Goal: Transaction & Acquisition: Book appointment/travel/reservation

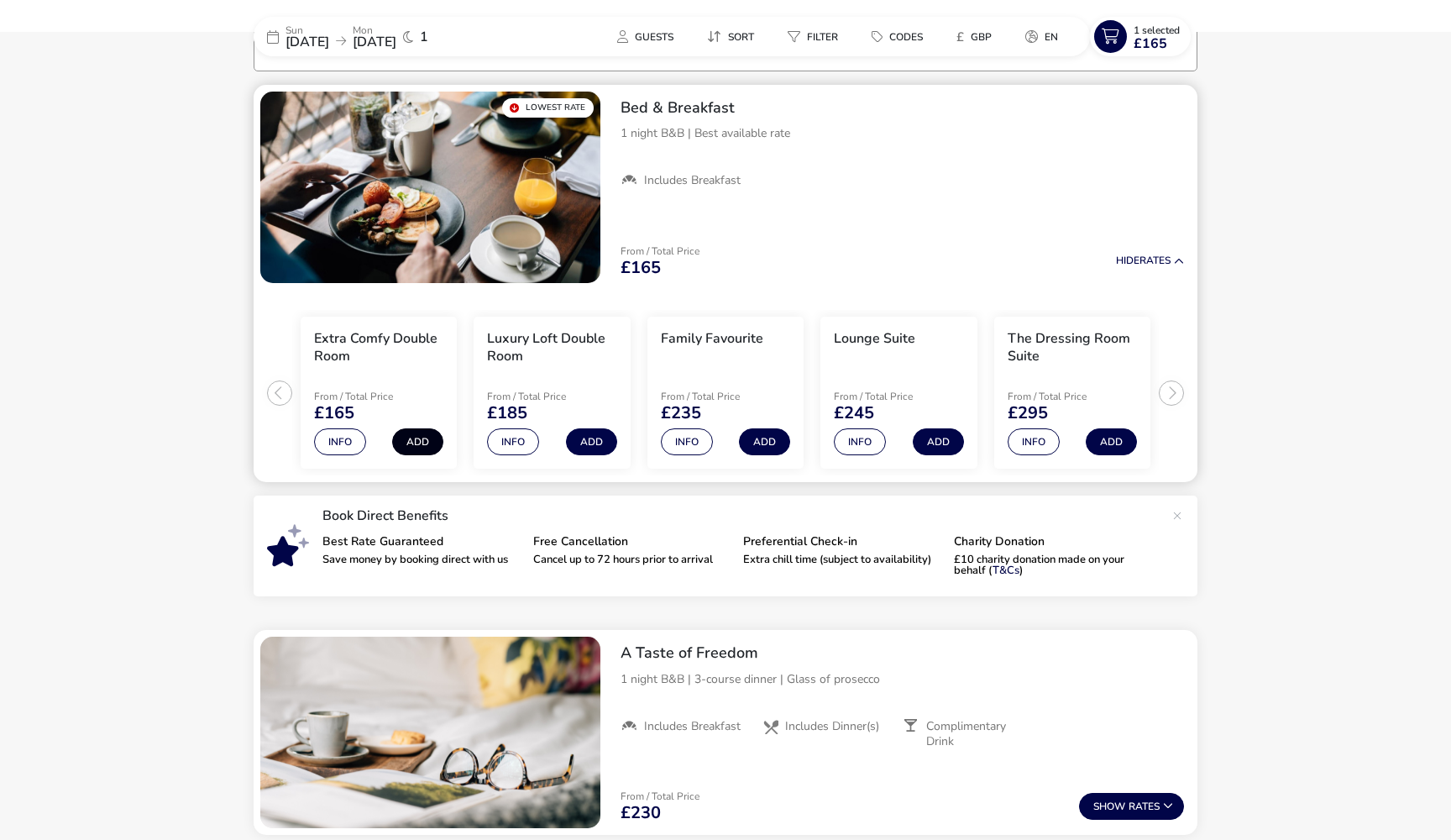
click at [423, 443] on button "Add" at bounding box center [418, 441] width 51 height 27
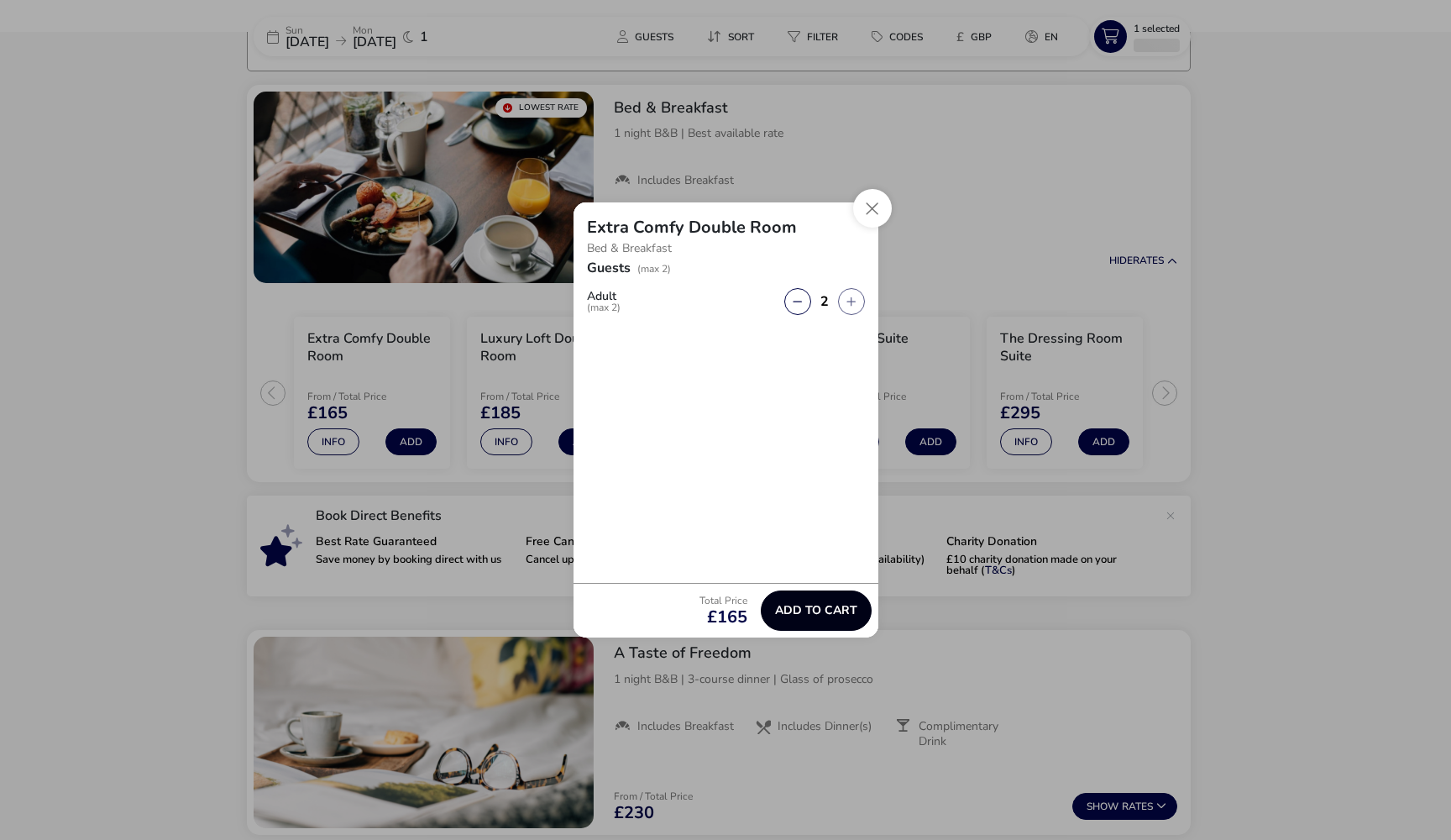
click at [814, 609] on span "Add to cart" at bounding box center [816, 610] width 82 height 12
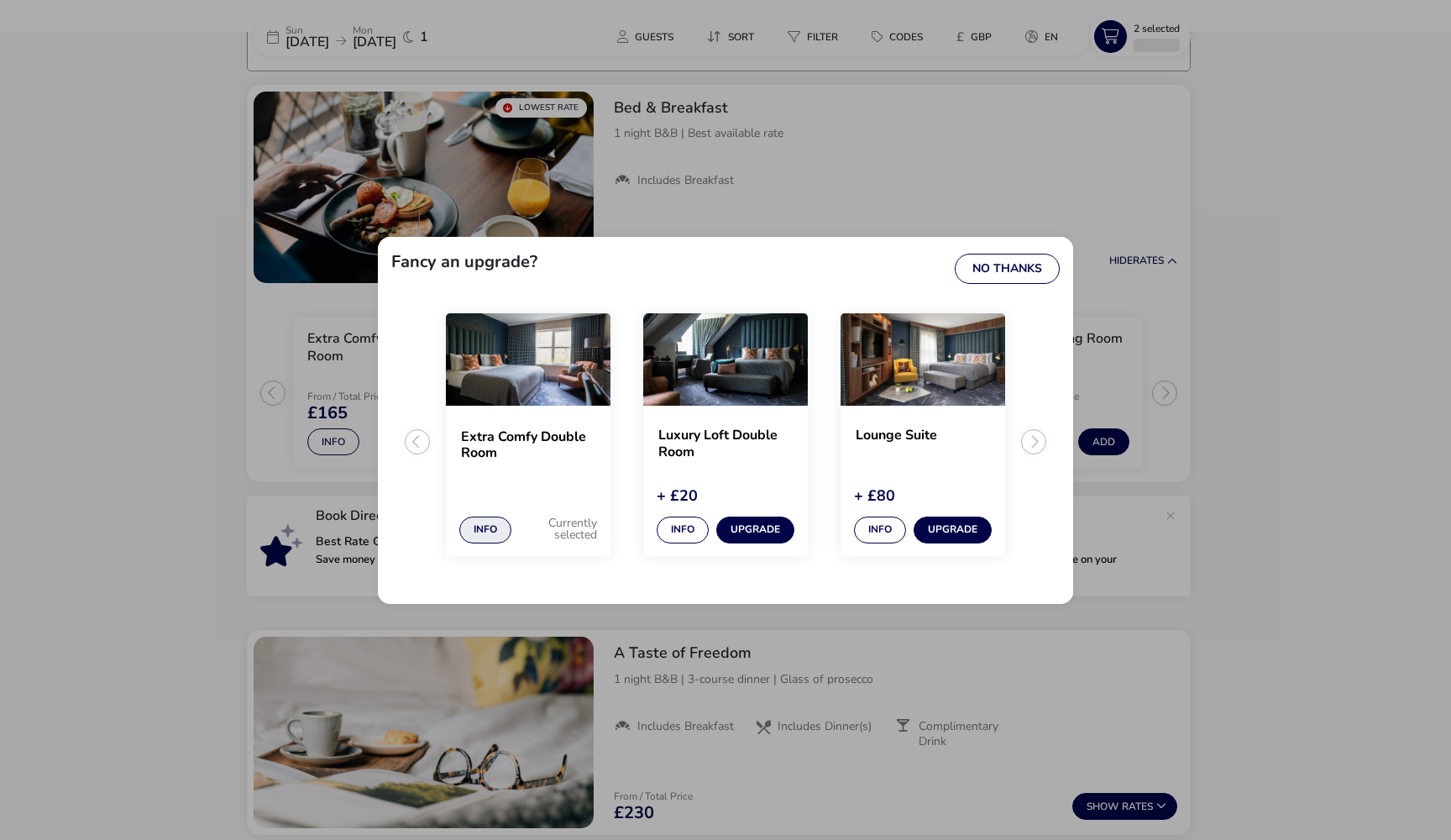
click at [481, 517] on button "Info" at bounding box center [485, 530] width 52 height 27
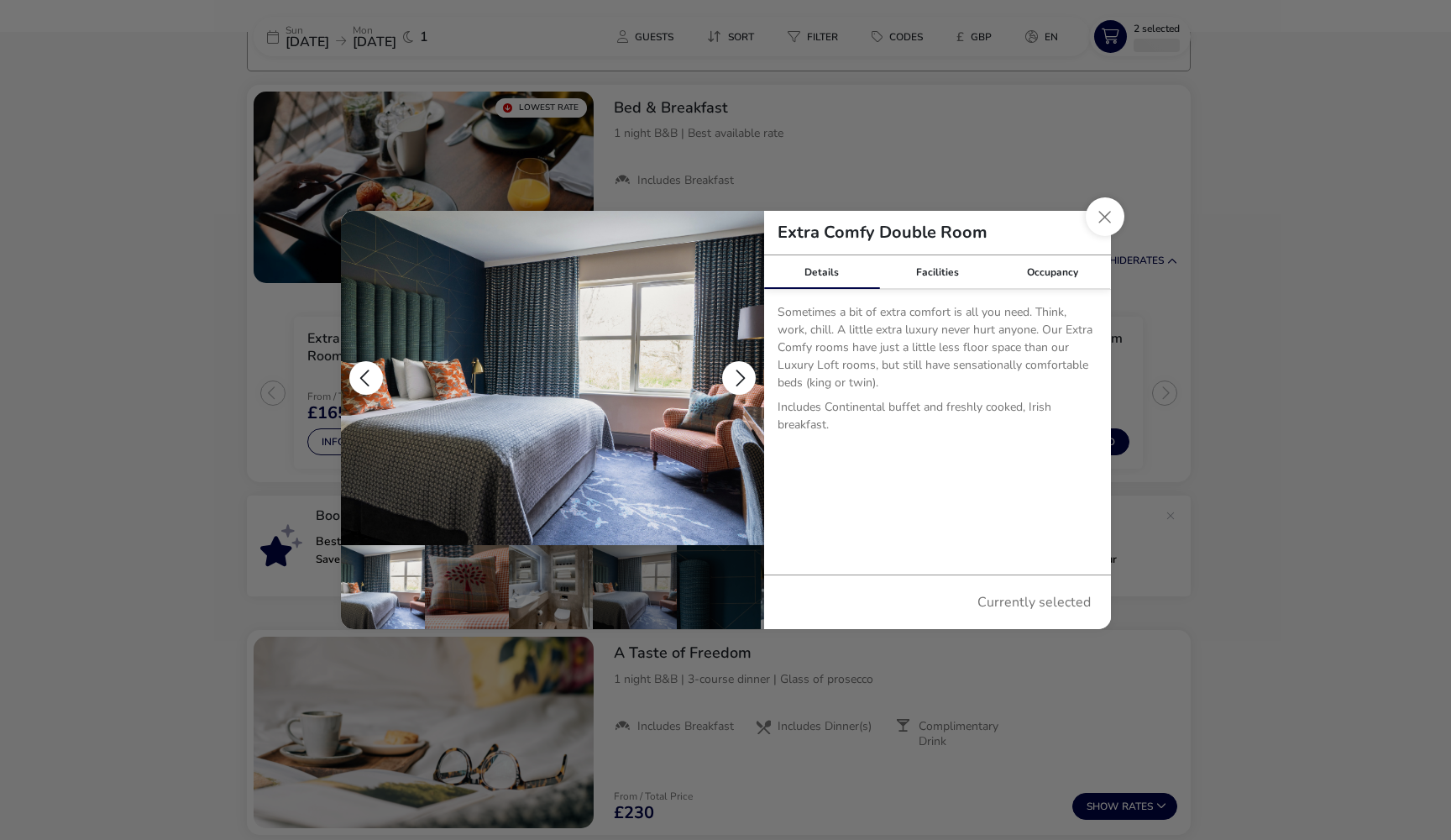
click at [732, 376] on button "details" at bounding box center [739, 378] width 34 height 34
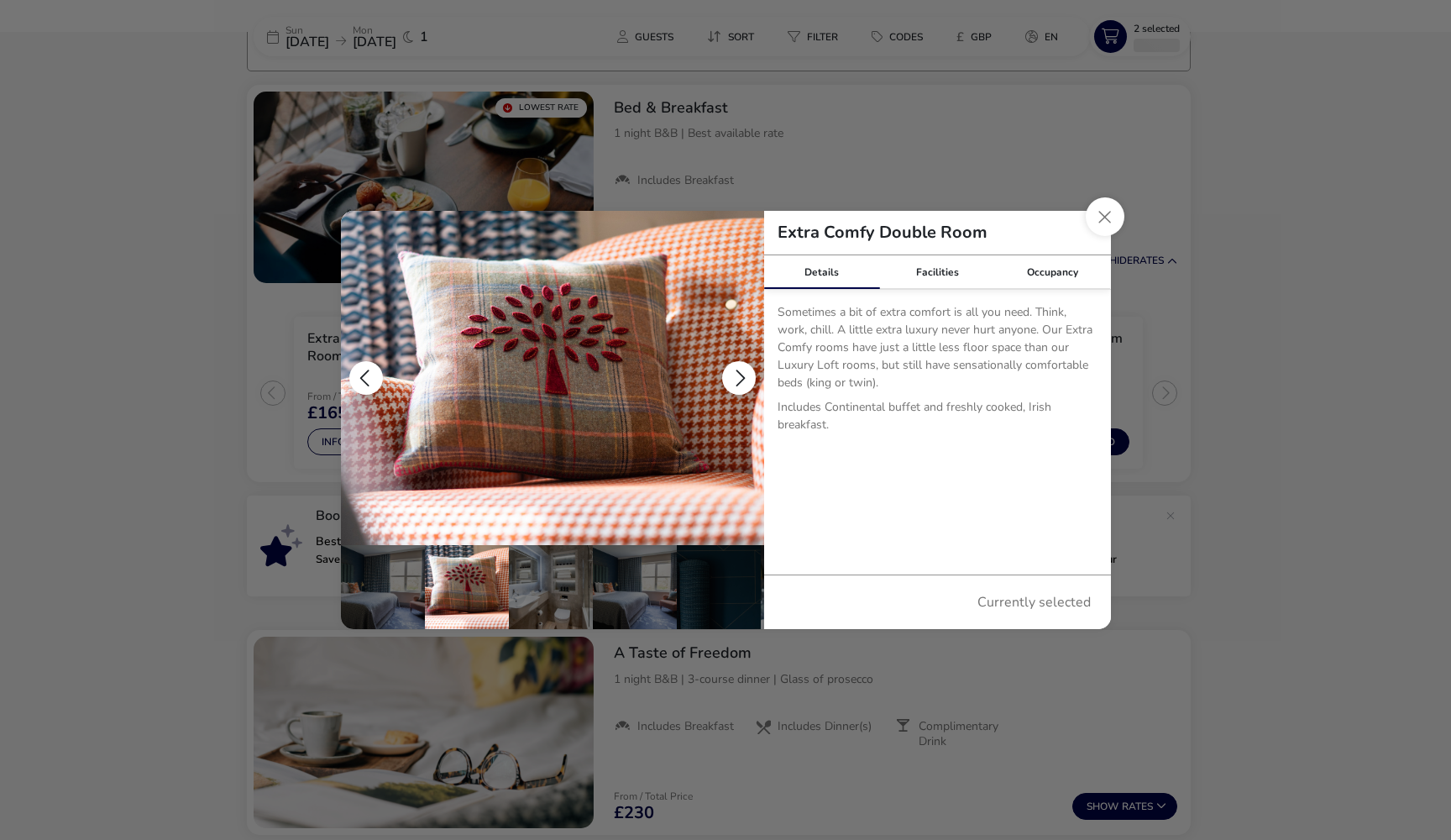
click at [733, 378] on button "details" at bounding box center [739, 378] width 34 height 34
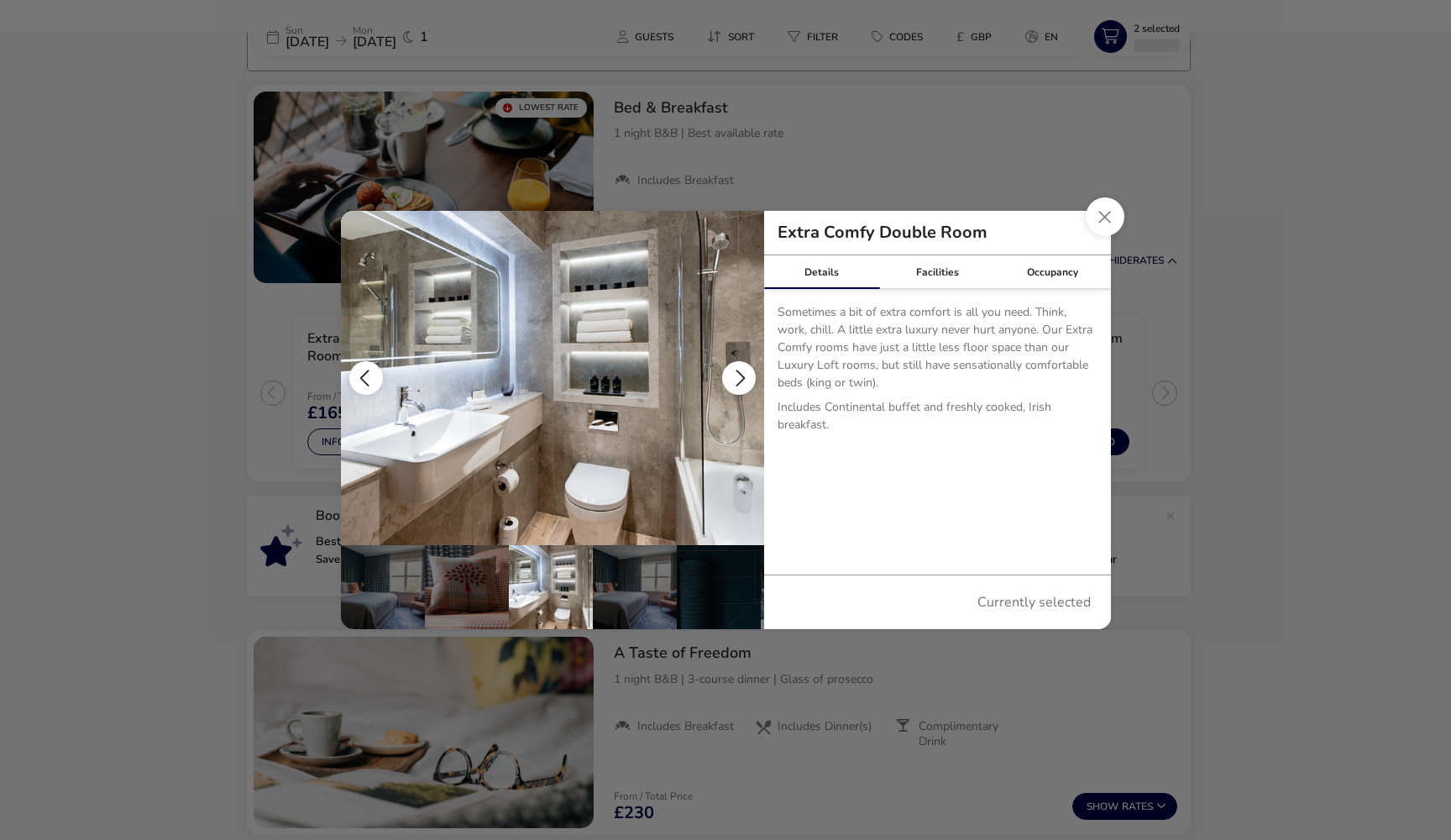
scroll to position [0, 84]
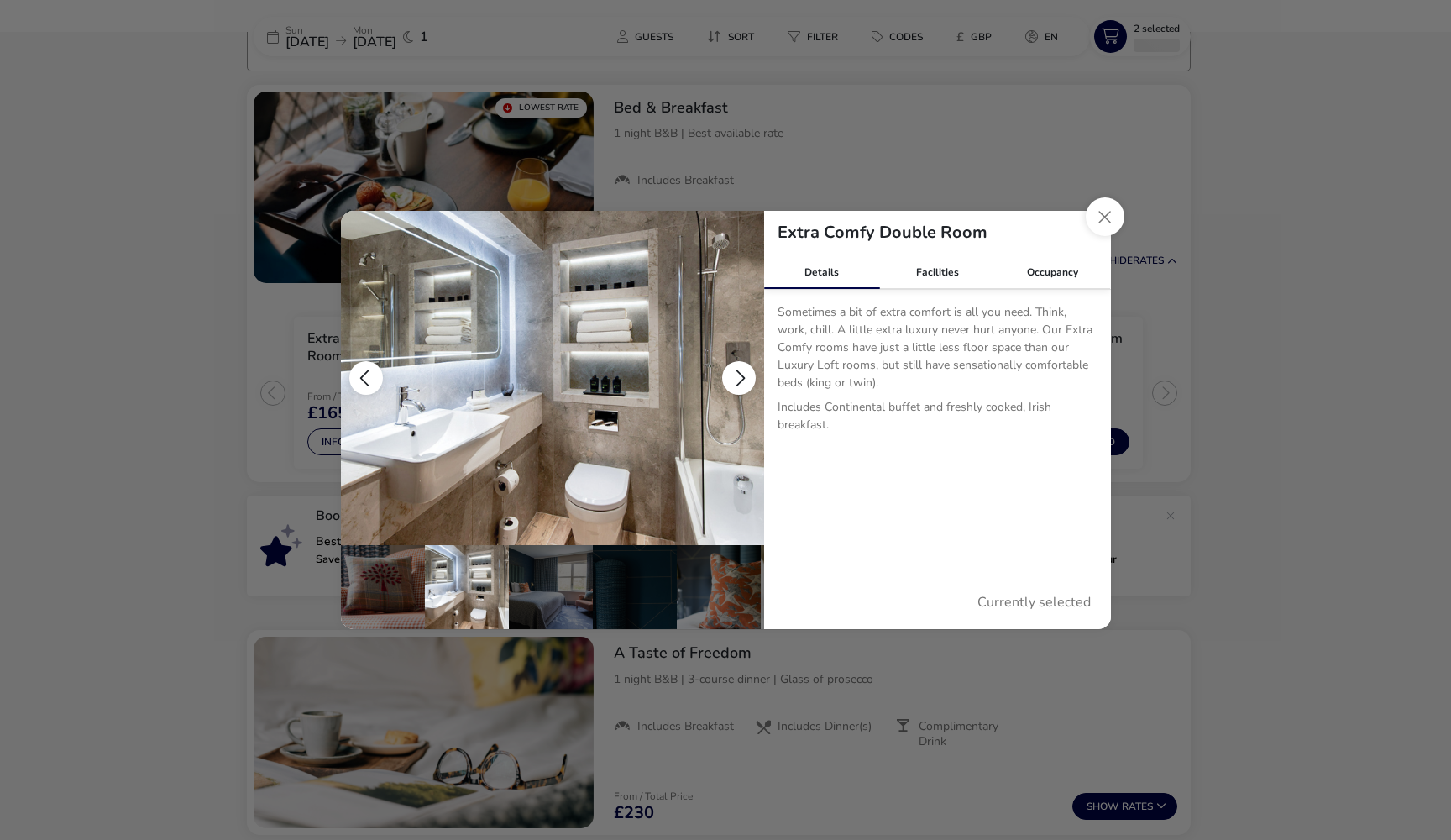
click at [733, 378] on button "details" at bounding box center [739, 378] width 34 height 34
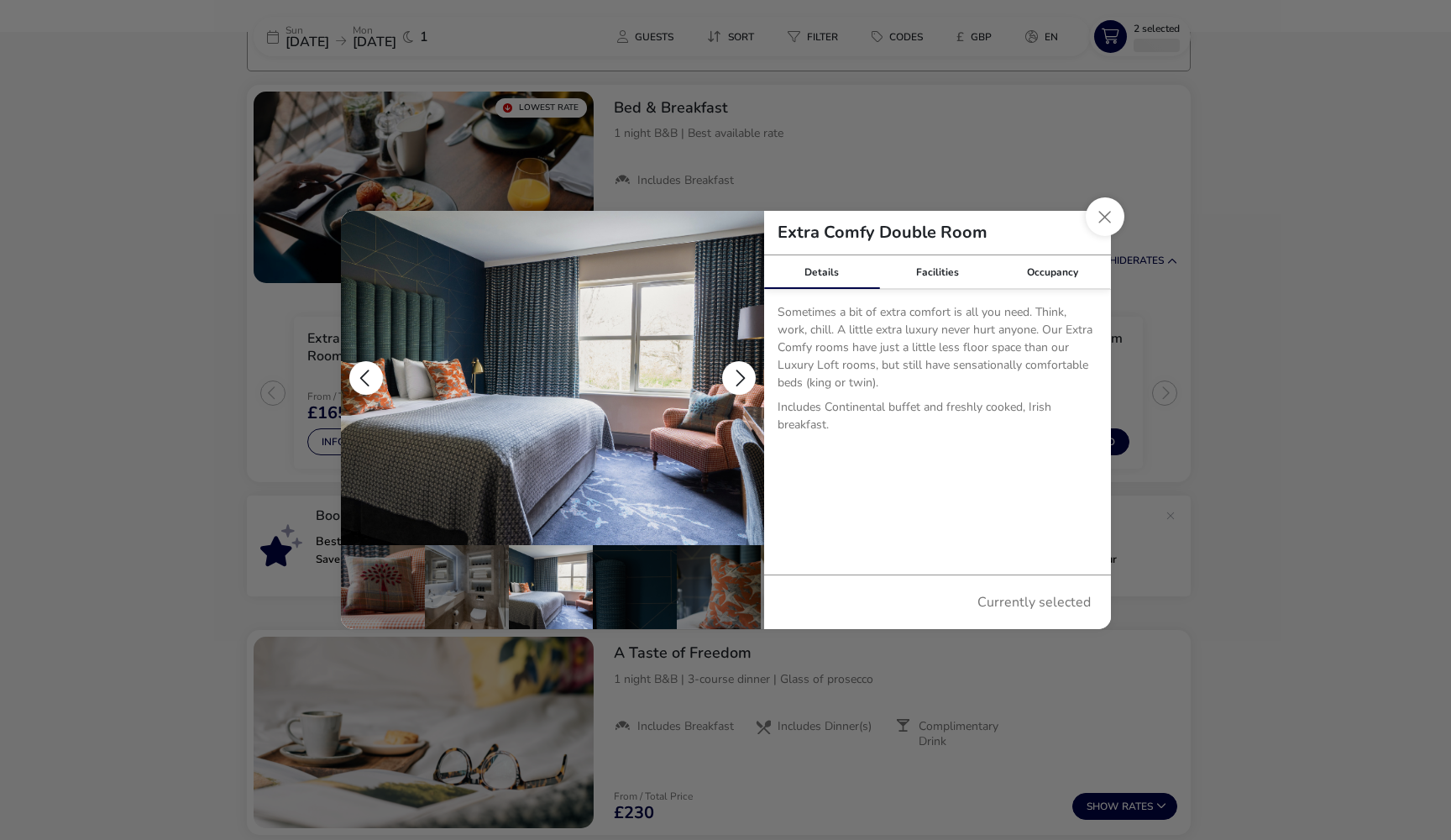
scroll to position [0, 164]
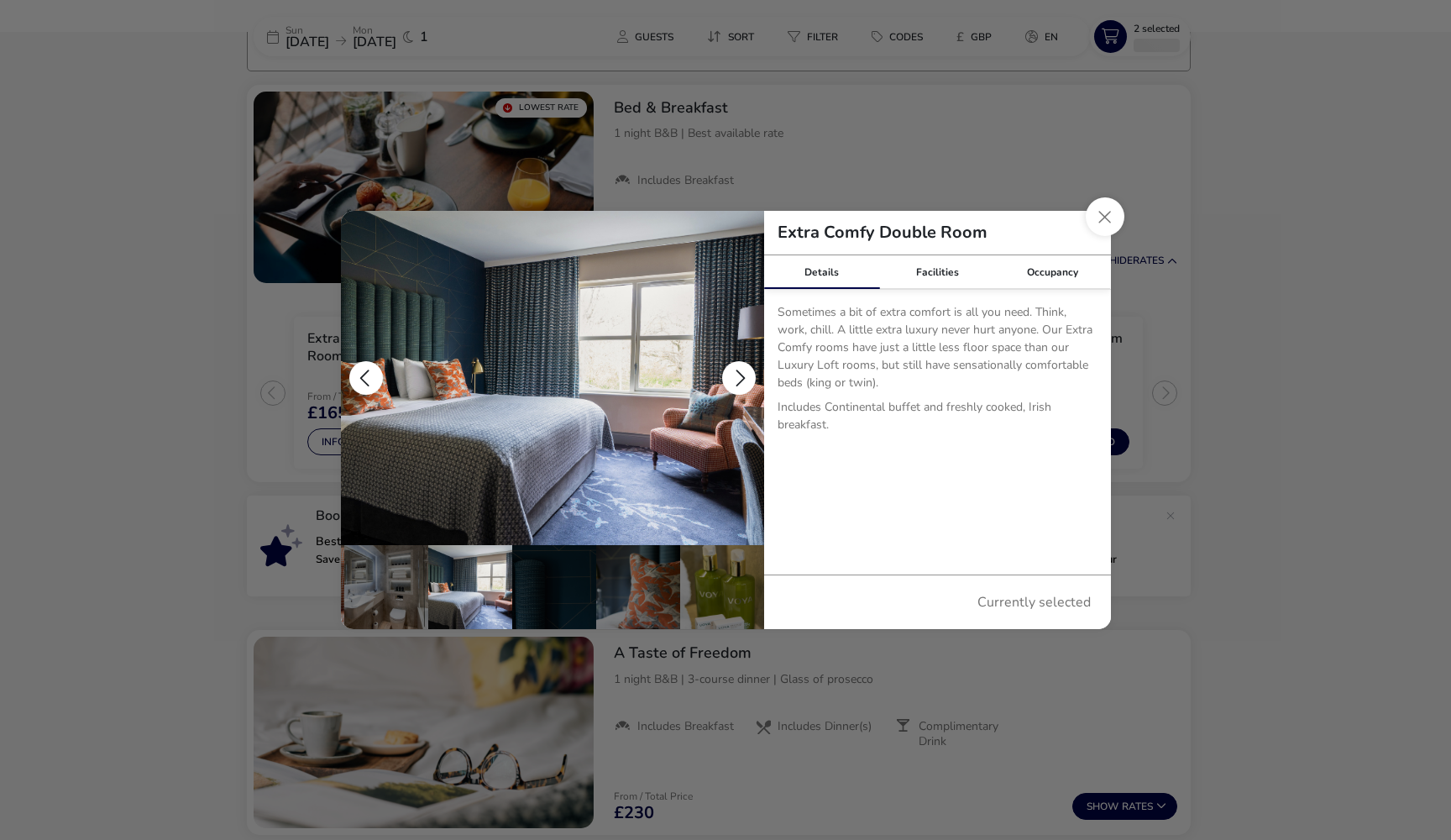
click at [737, 376] on button "details" at bounding box center [739, 378] width 34 height 34
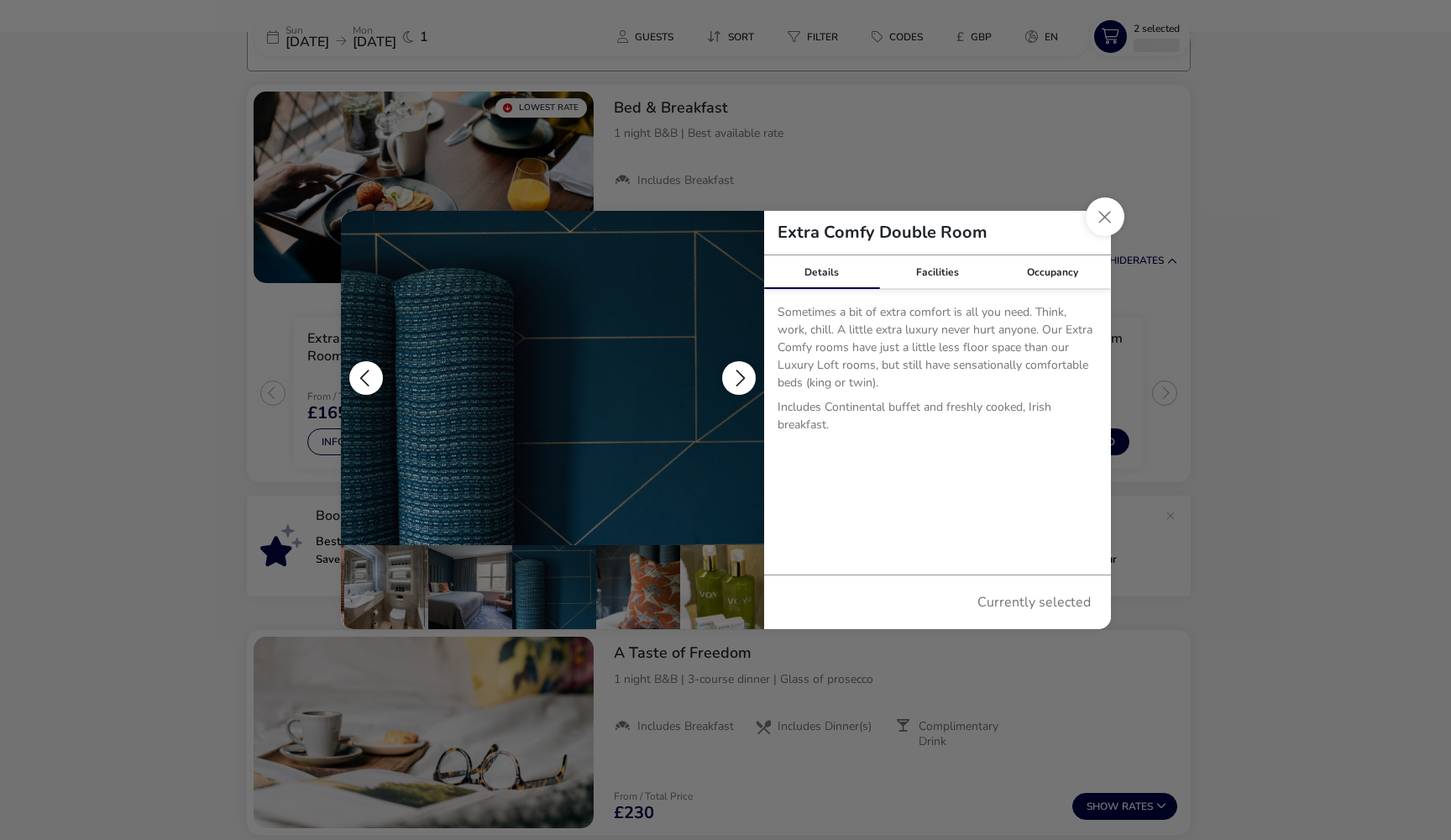
click at [737, 376] on button "details" at bounding box center [739, 378] width 34 height 34
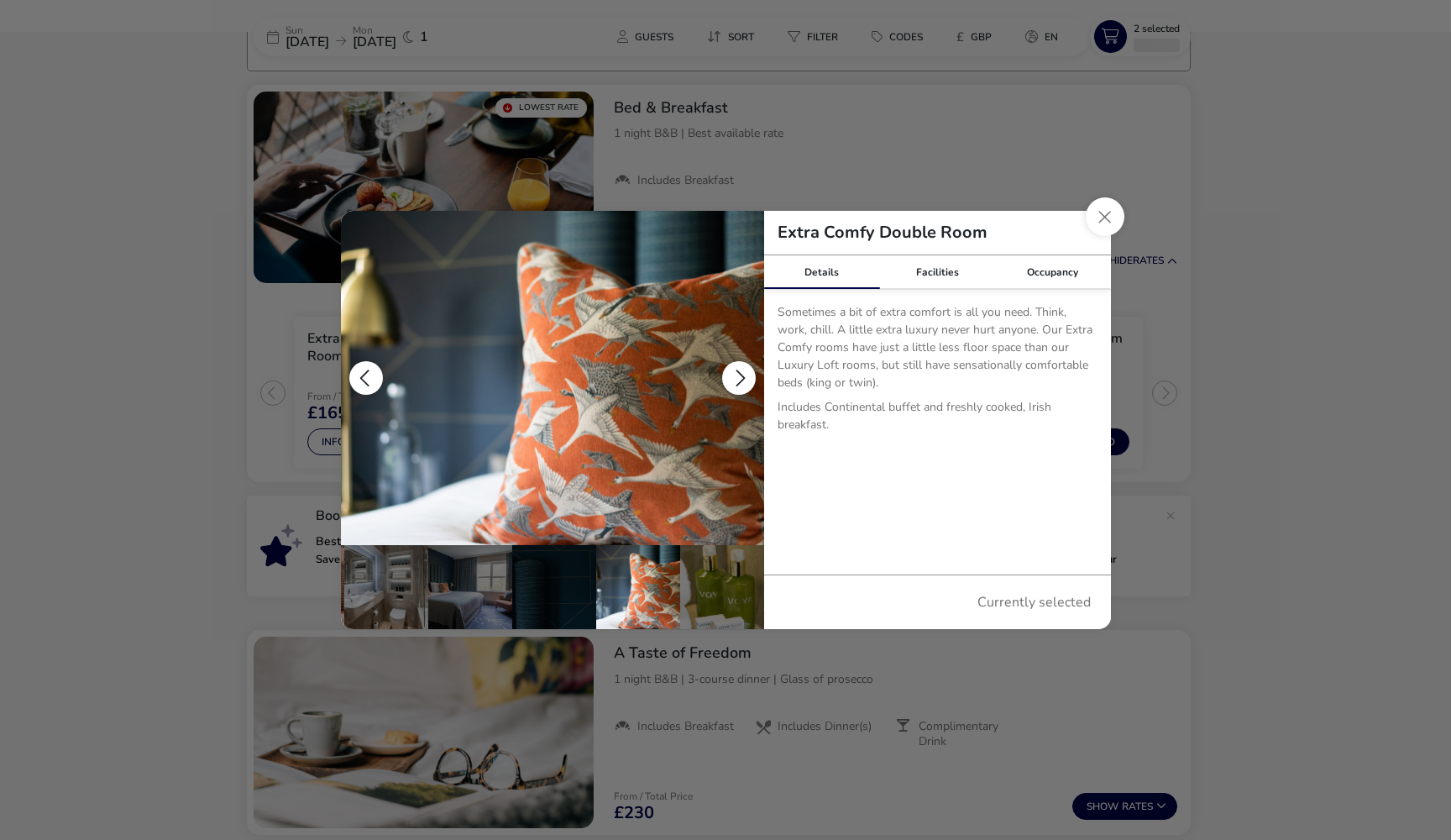
click at [737, 377] on button "details" at bounding box center [739, 378] width 34 height 34
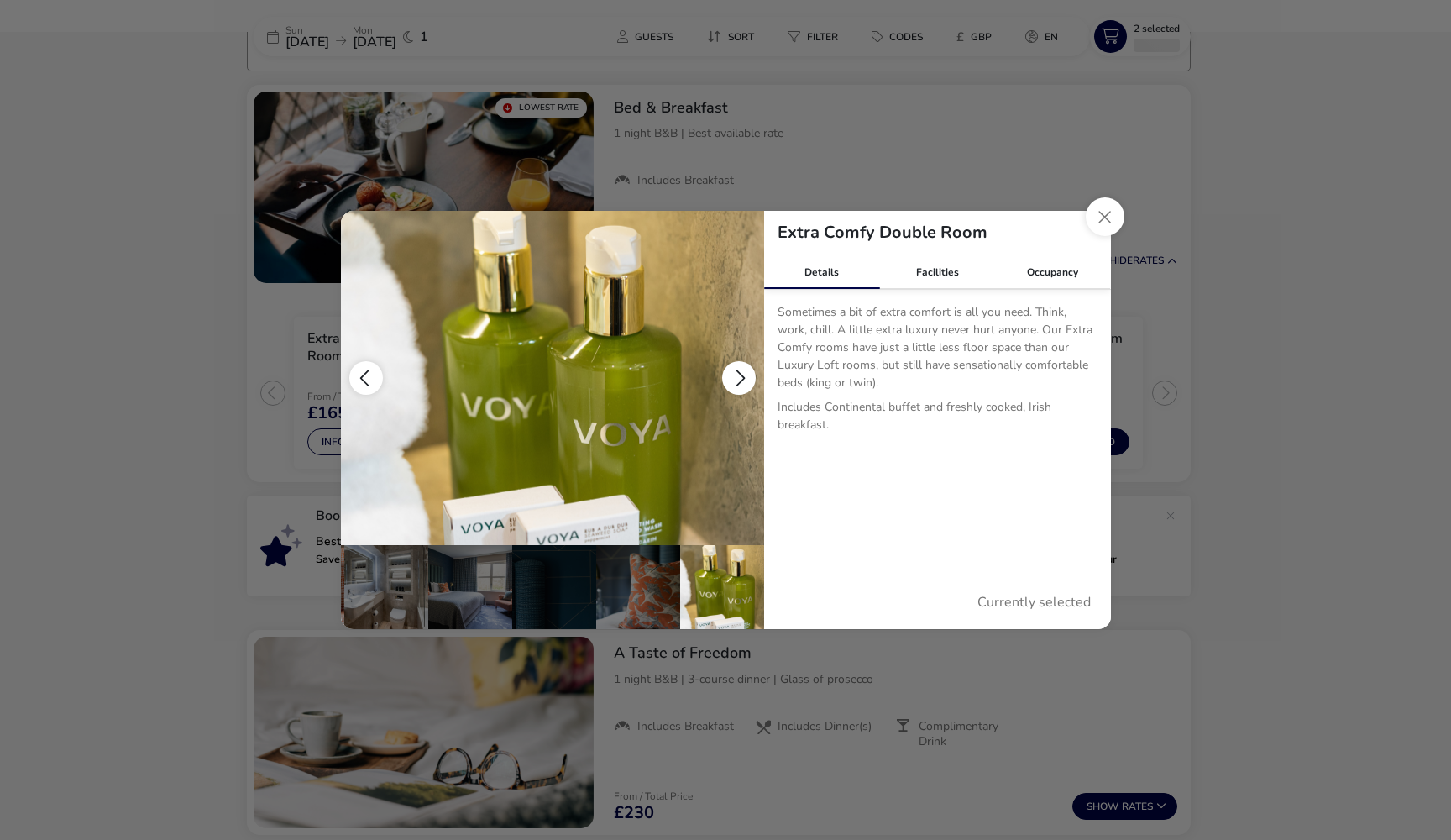
click at [737, 377] on button "details" at bounding box center [739, 378] width 34 height 34
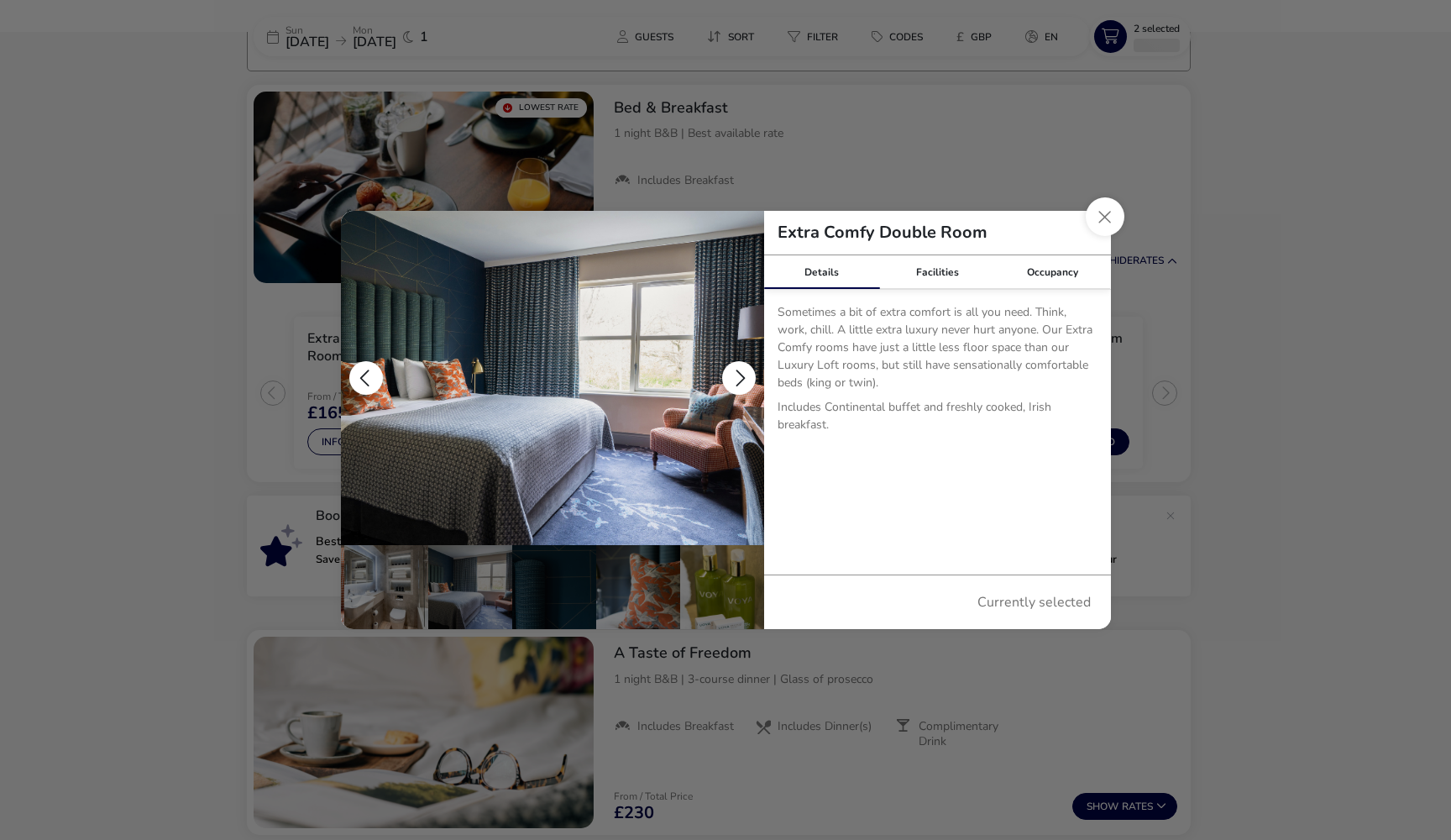
scroll to position [0, 0]
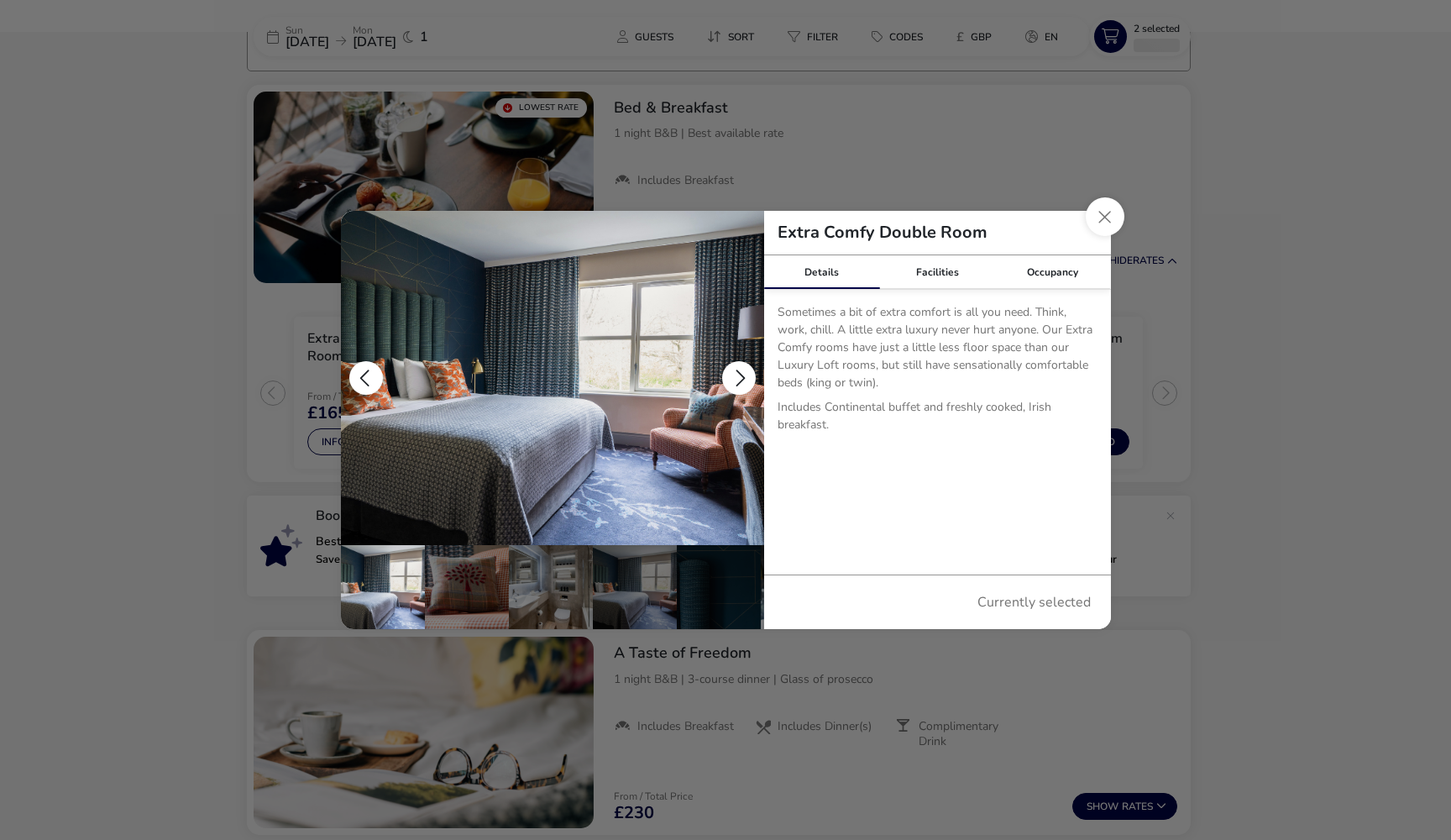
click at [737, 377] on button "details" at bounding box center [739, 378] width 34 height 34
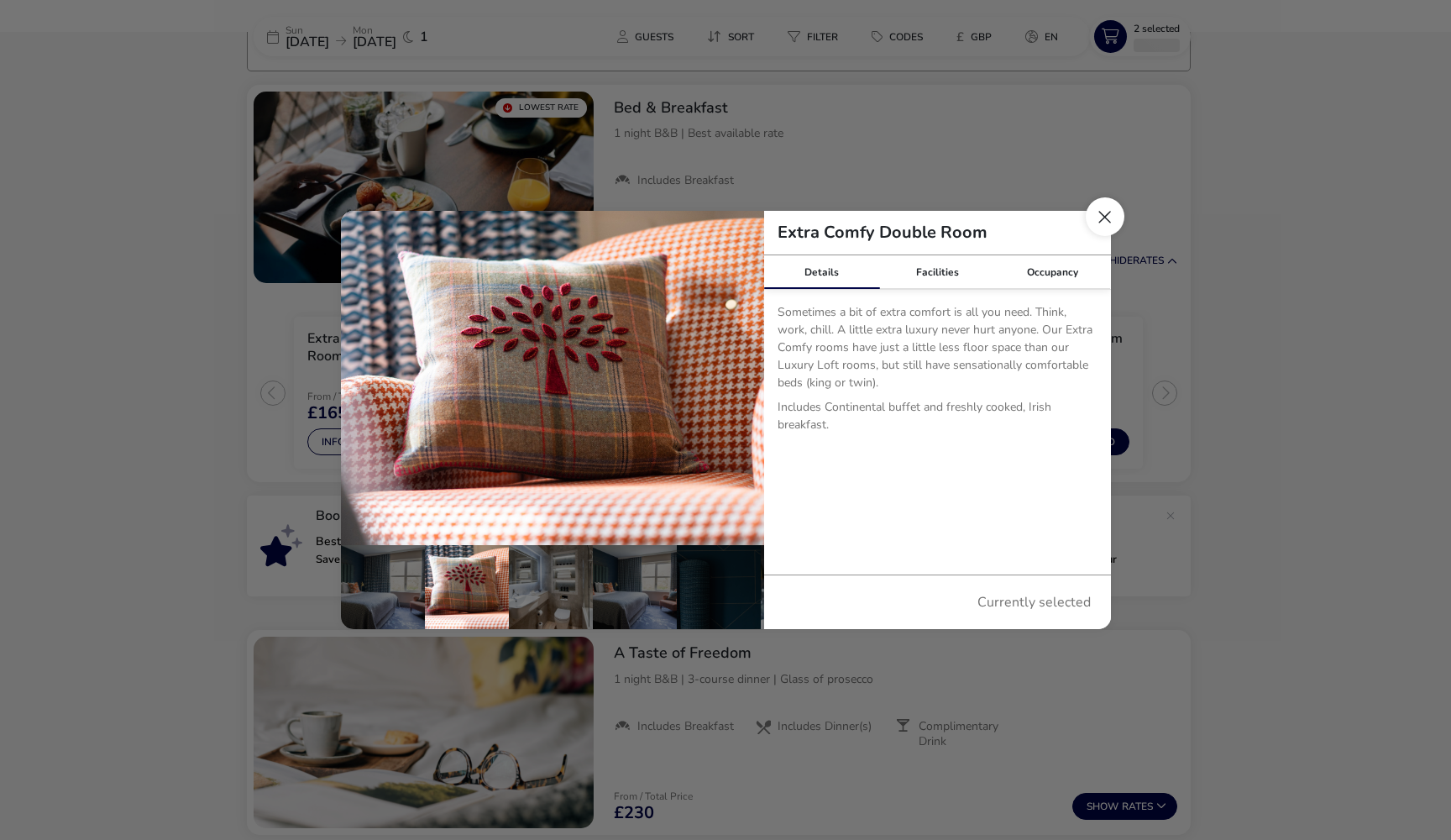
click at [1099, 225] on button "Close dialog" at bounding box center [1105, 217] width 39 height 39
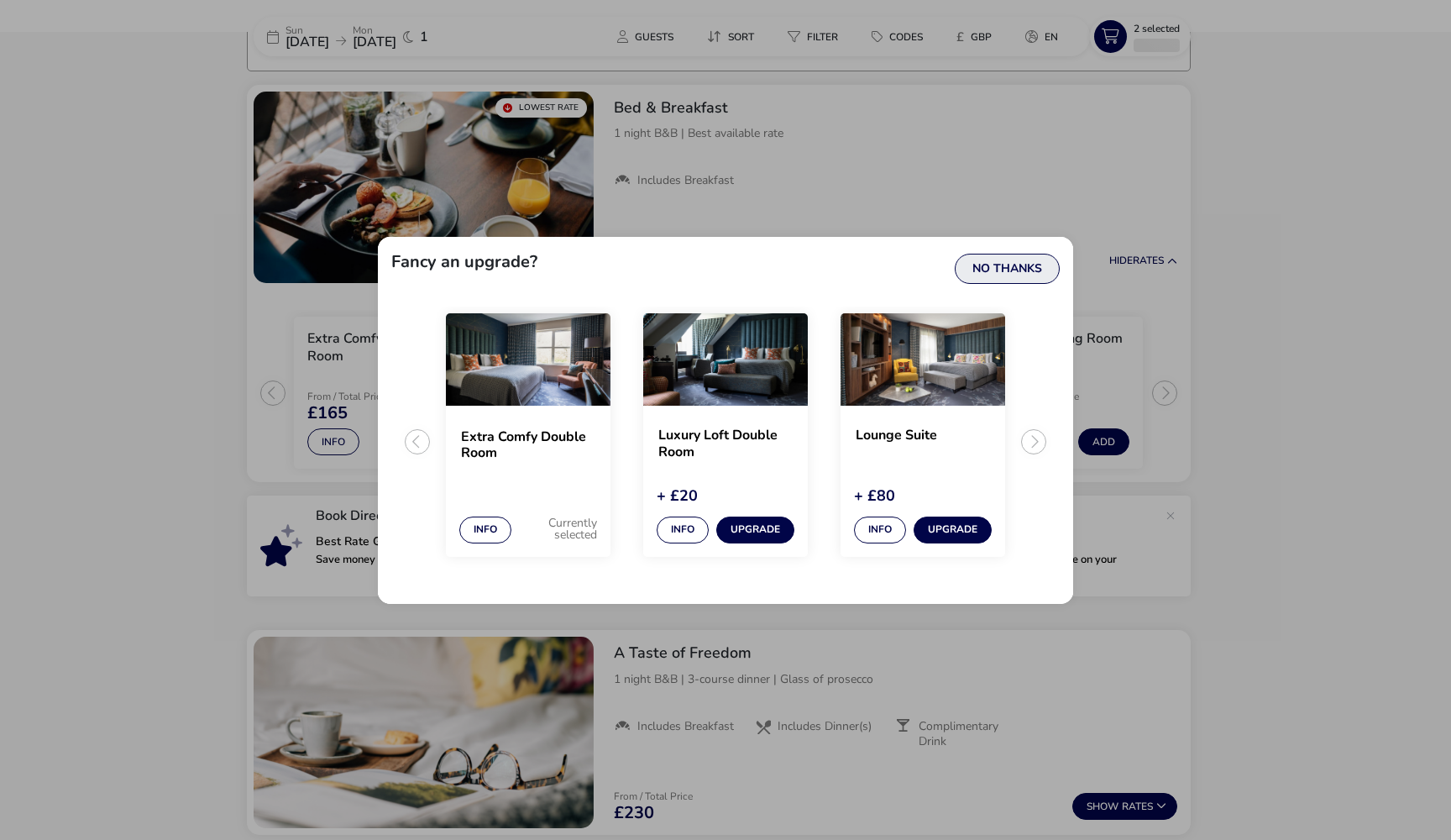
click at [1017, 273] on button "No Thanks" at bounding box center [1007, 269] width 105 height 30
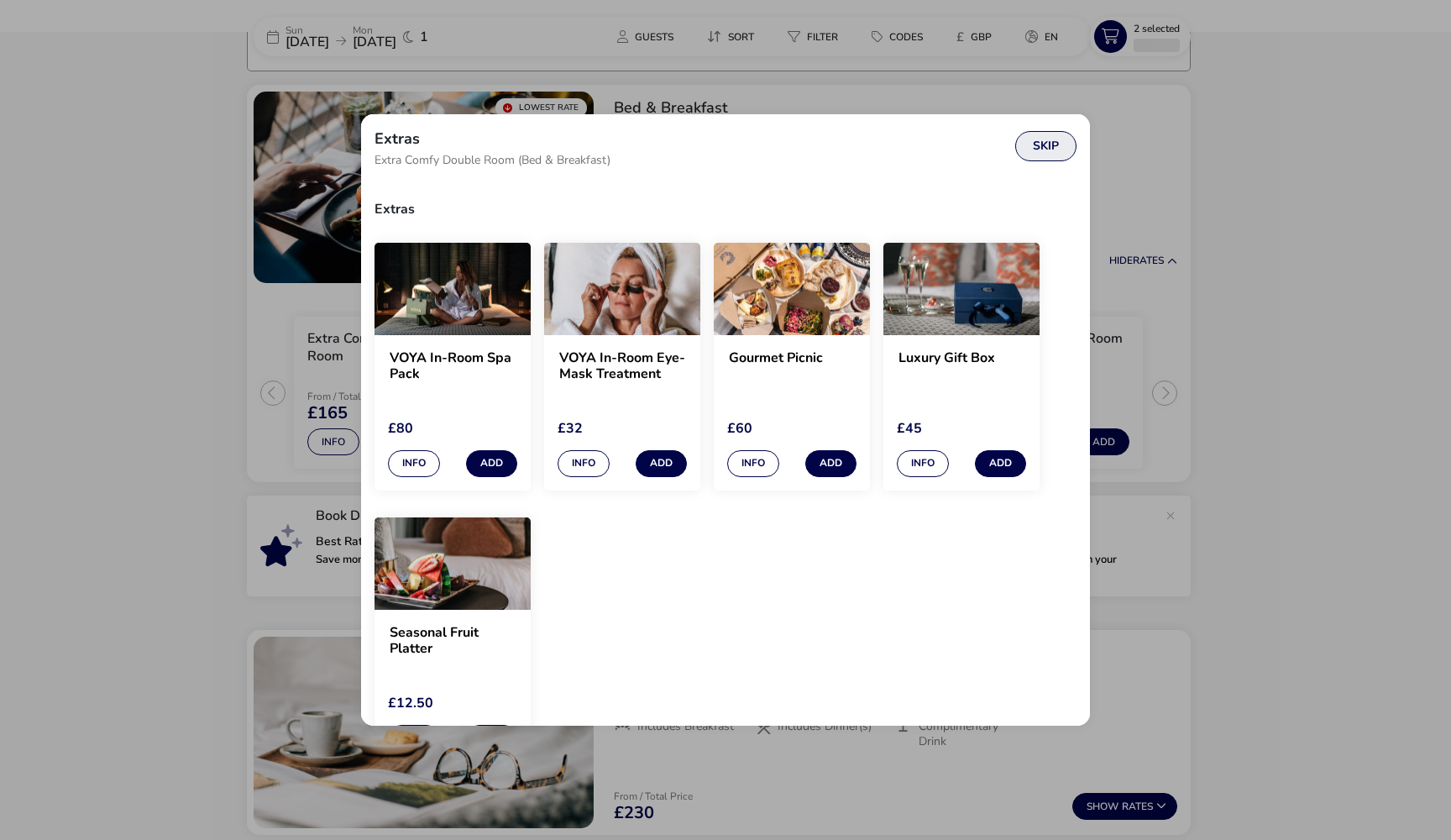
click at [1059, 147] on button "Skip" at bounding box center [1045, 146] width 61 height 30
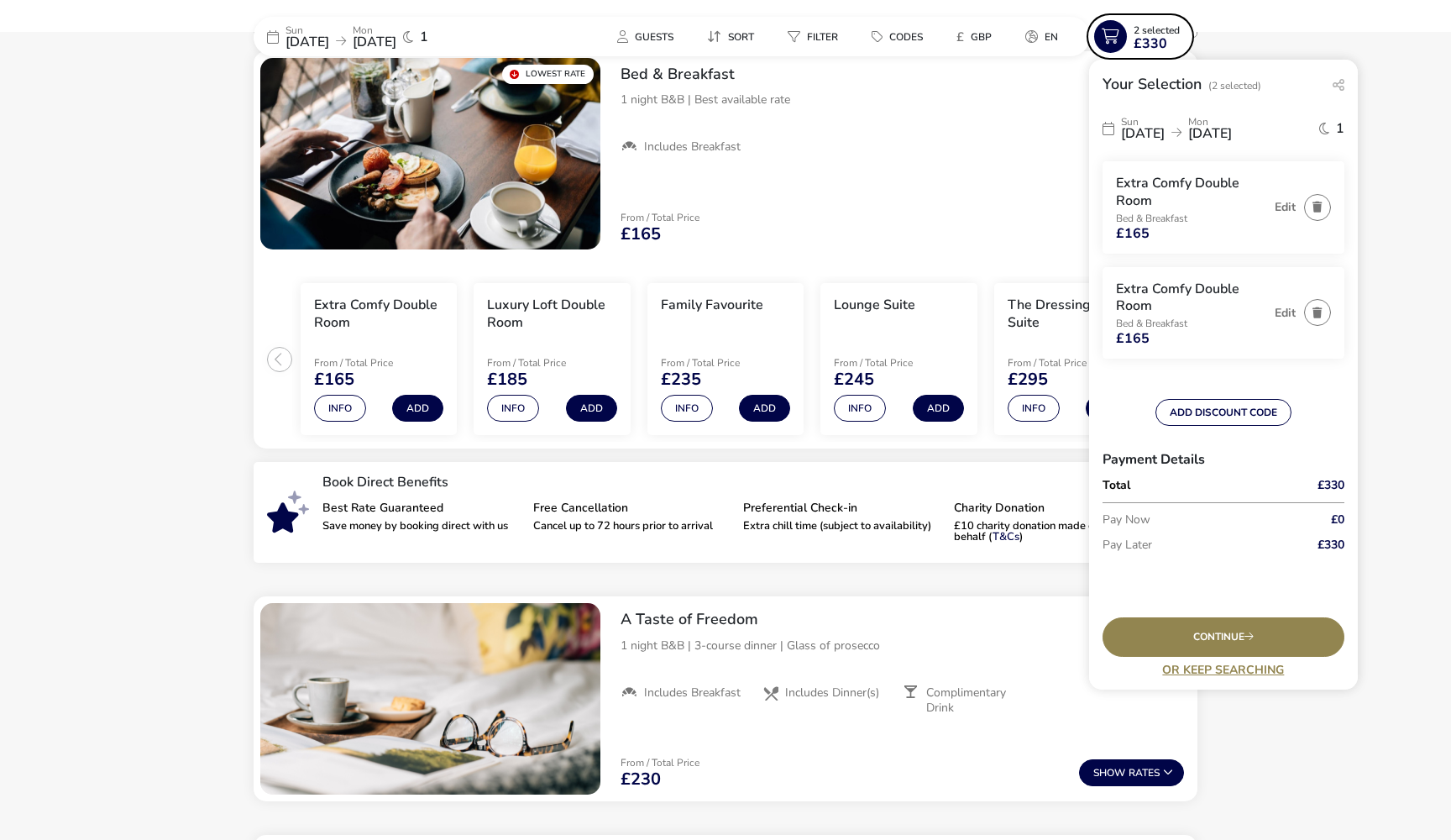
scroll to position [175, 0]
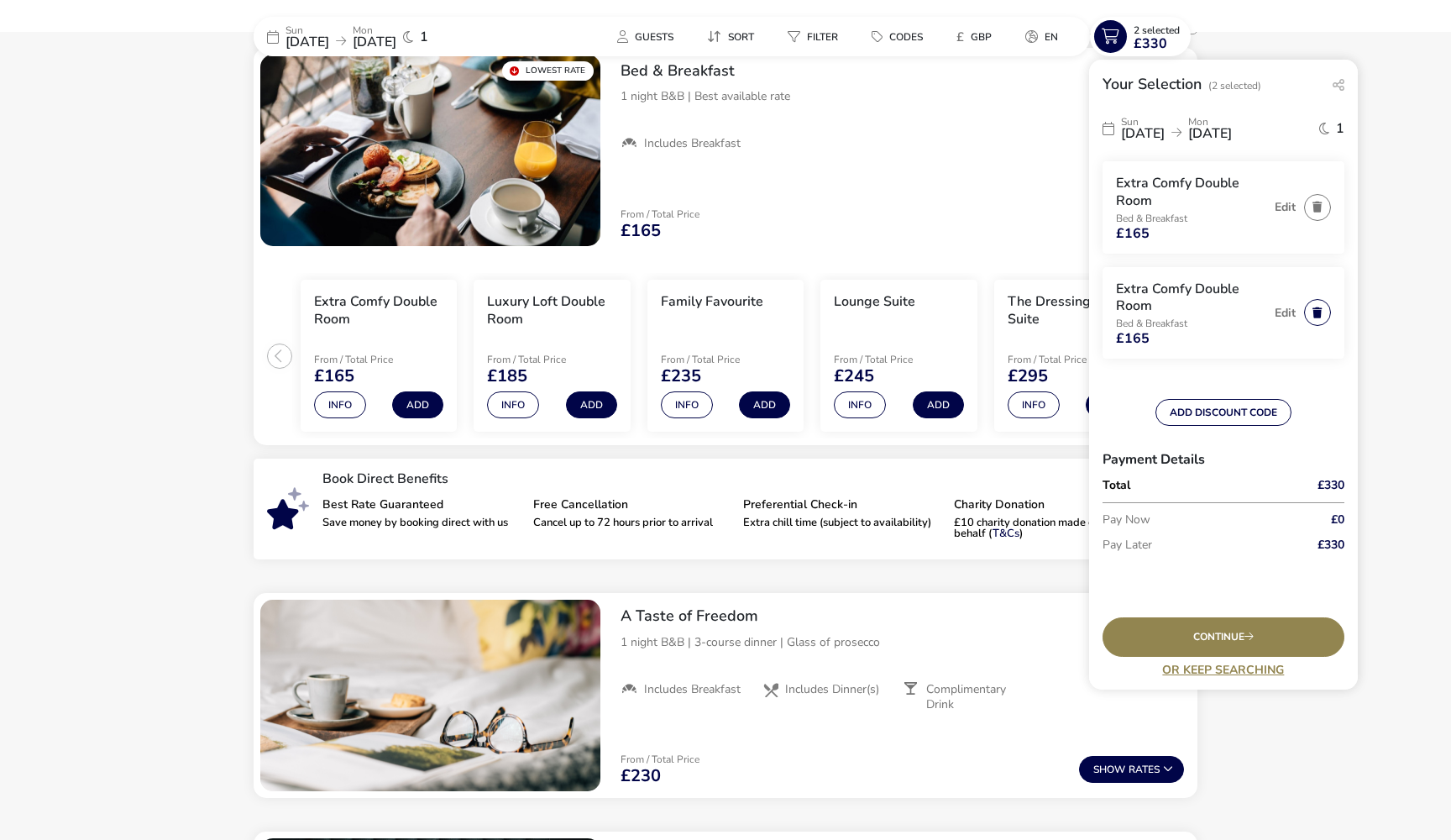
click at [1314, 309] on icon "button" at bounding box center [1317, 313] width 9 height 11
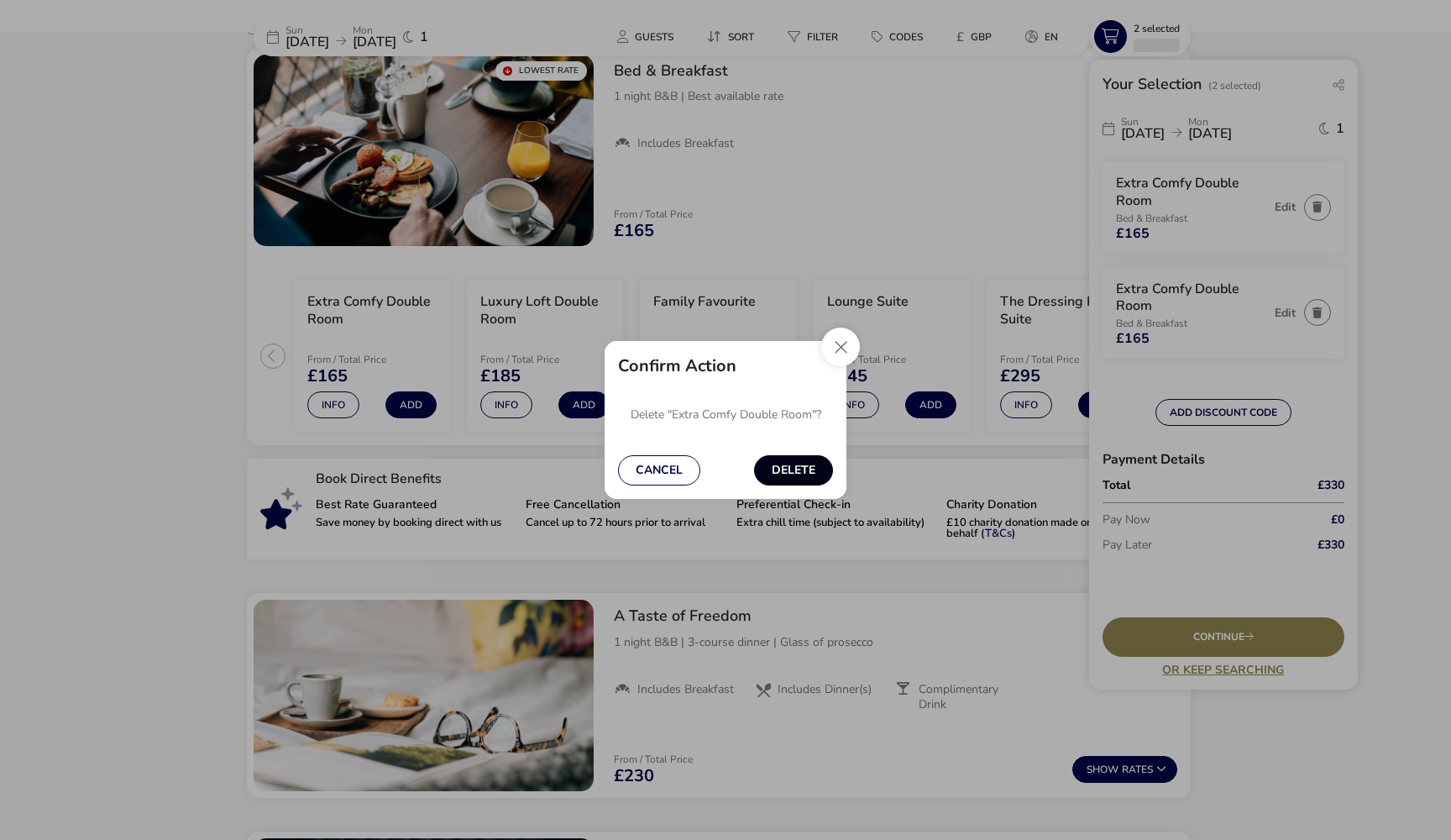
click at [778, 478] on button "Delete" at bounding box center [793, 470] width 79 height 30
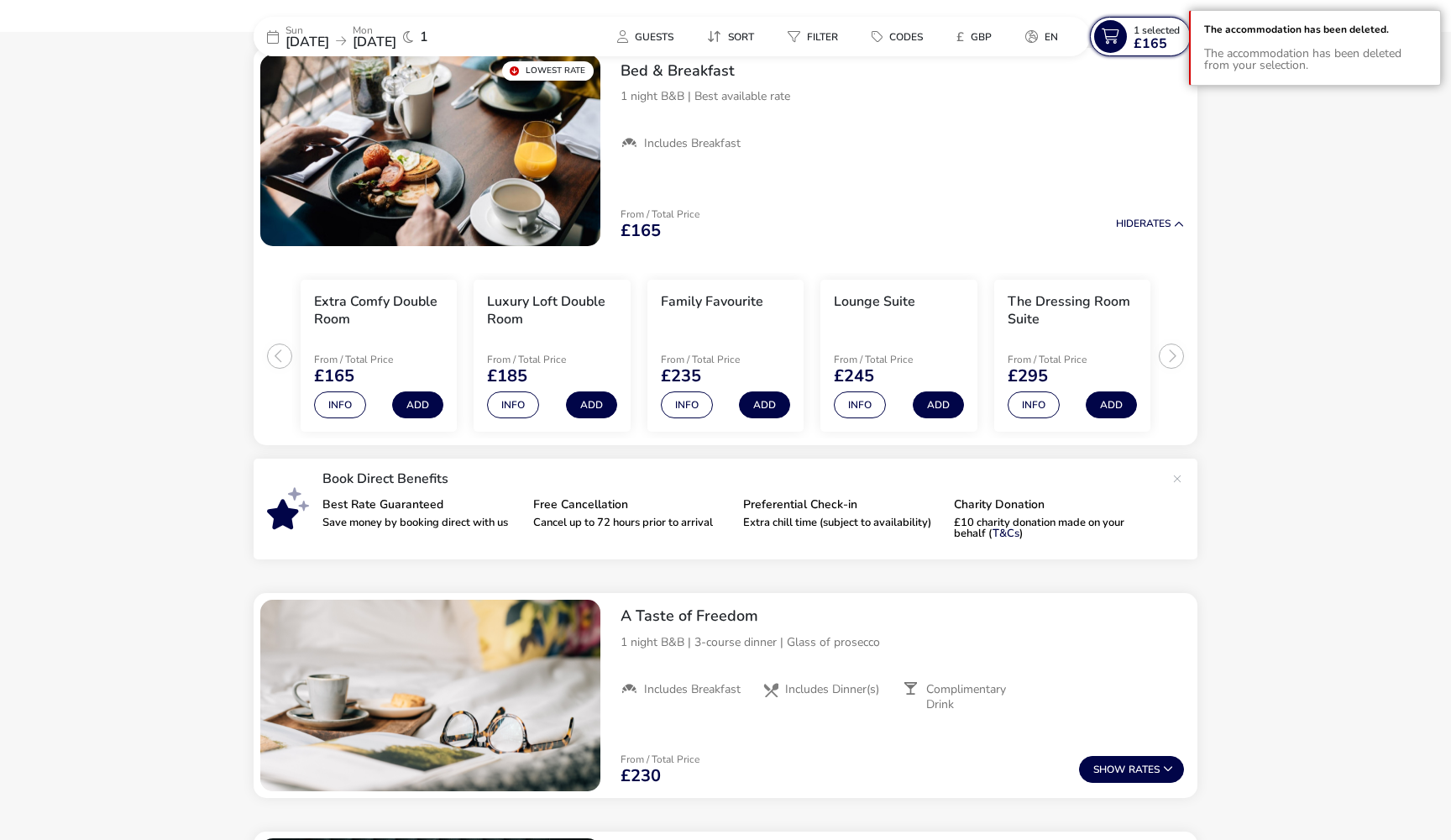
click at [1166, 32] on span "1 Selected" at bounding box center [1157, 30] width 46 height 13
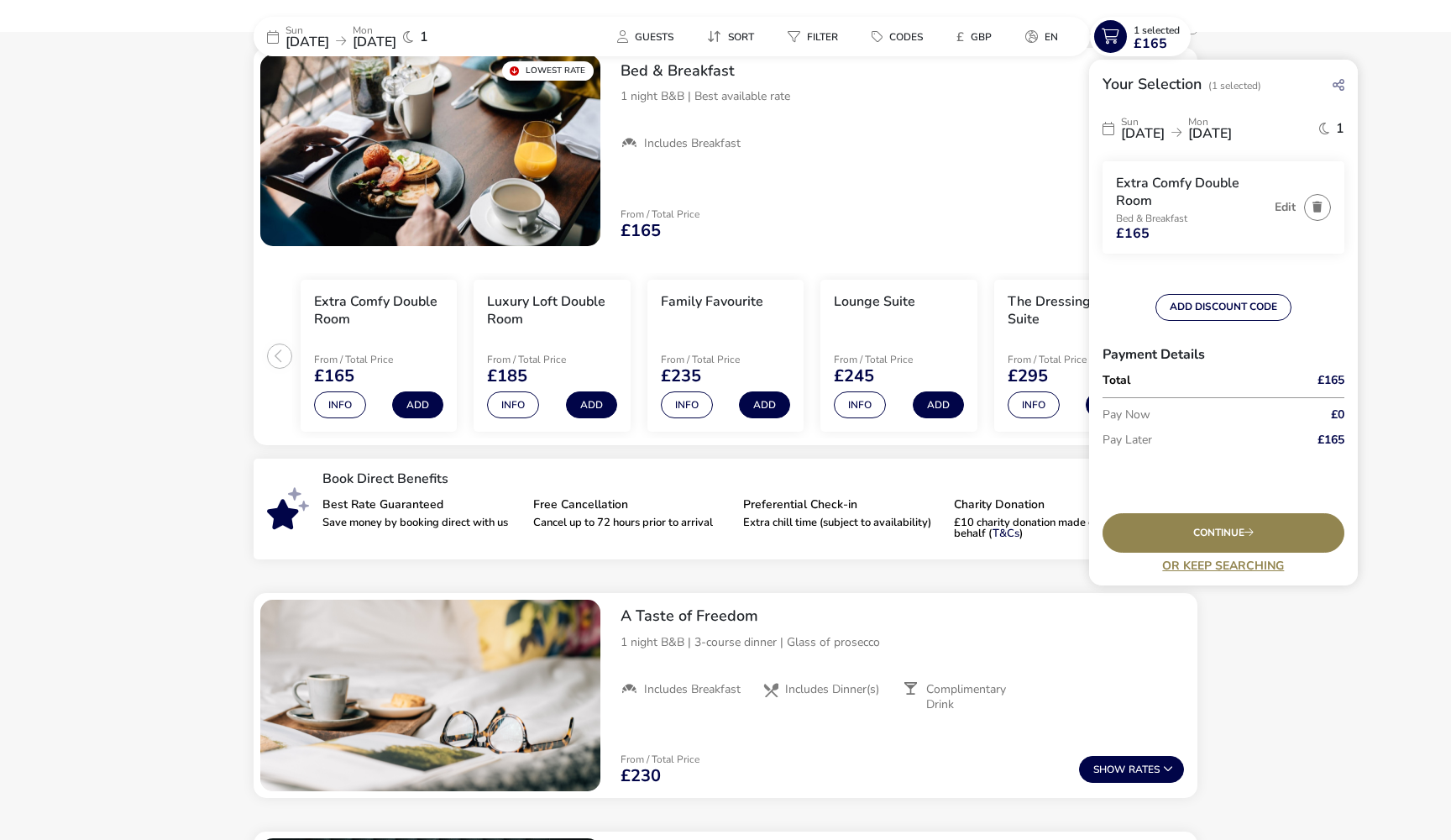
click at [1341, 80] on icon at bounding box center [1338, 84] width 11 height 13
click at [1341, 80] on icon at bounding box center [1338, 84] width 11 height 13
click at [1243, 530] on div "Continue" at bounding box center [1224, 532] width 242 height 40
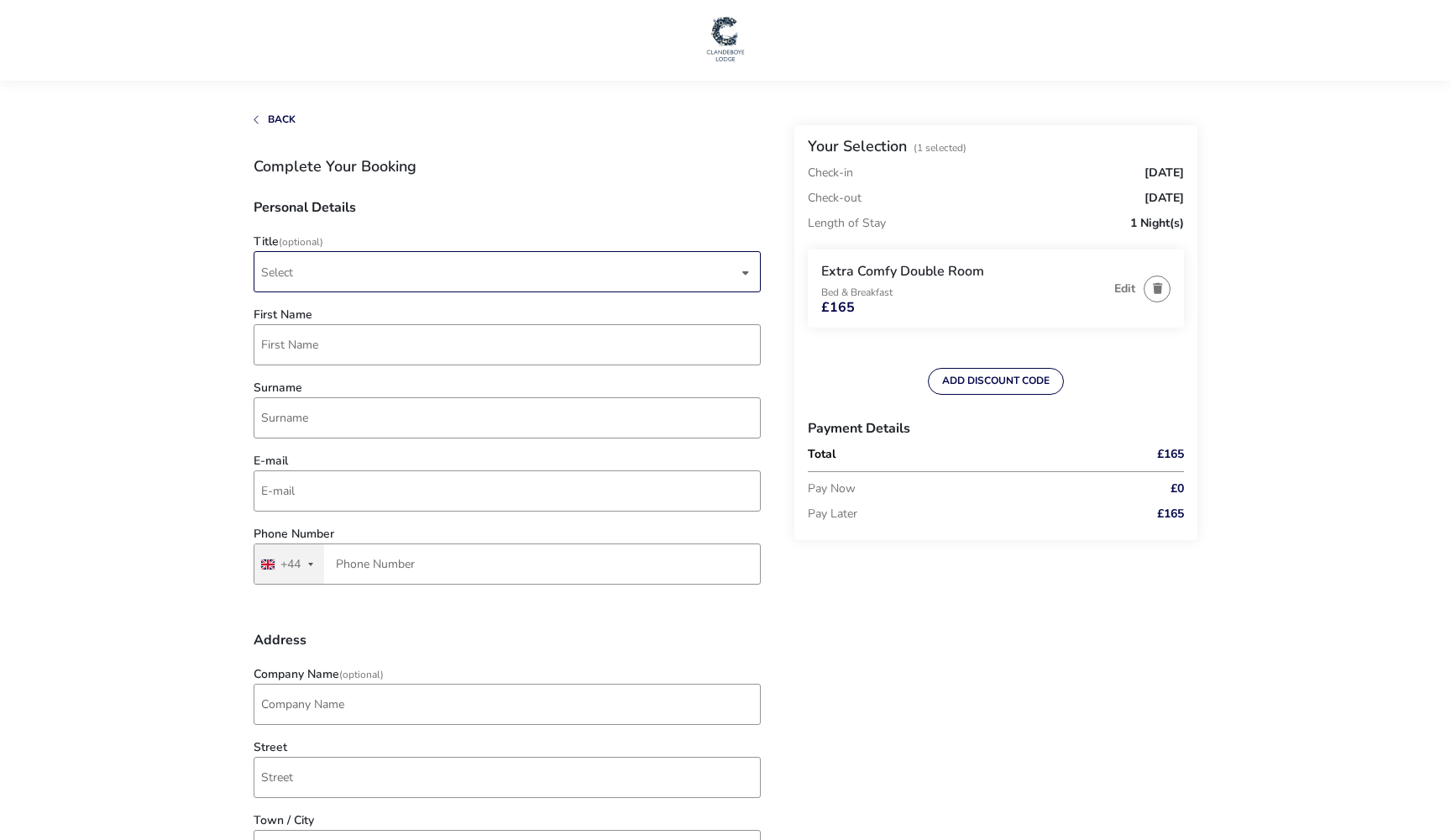
click at [438, 271] on span "Select" at bounding box center [500, 271] width 477 height 40
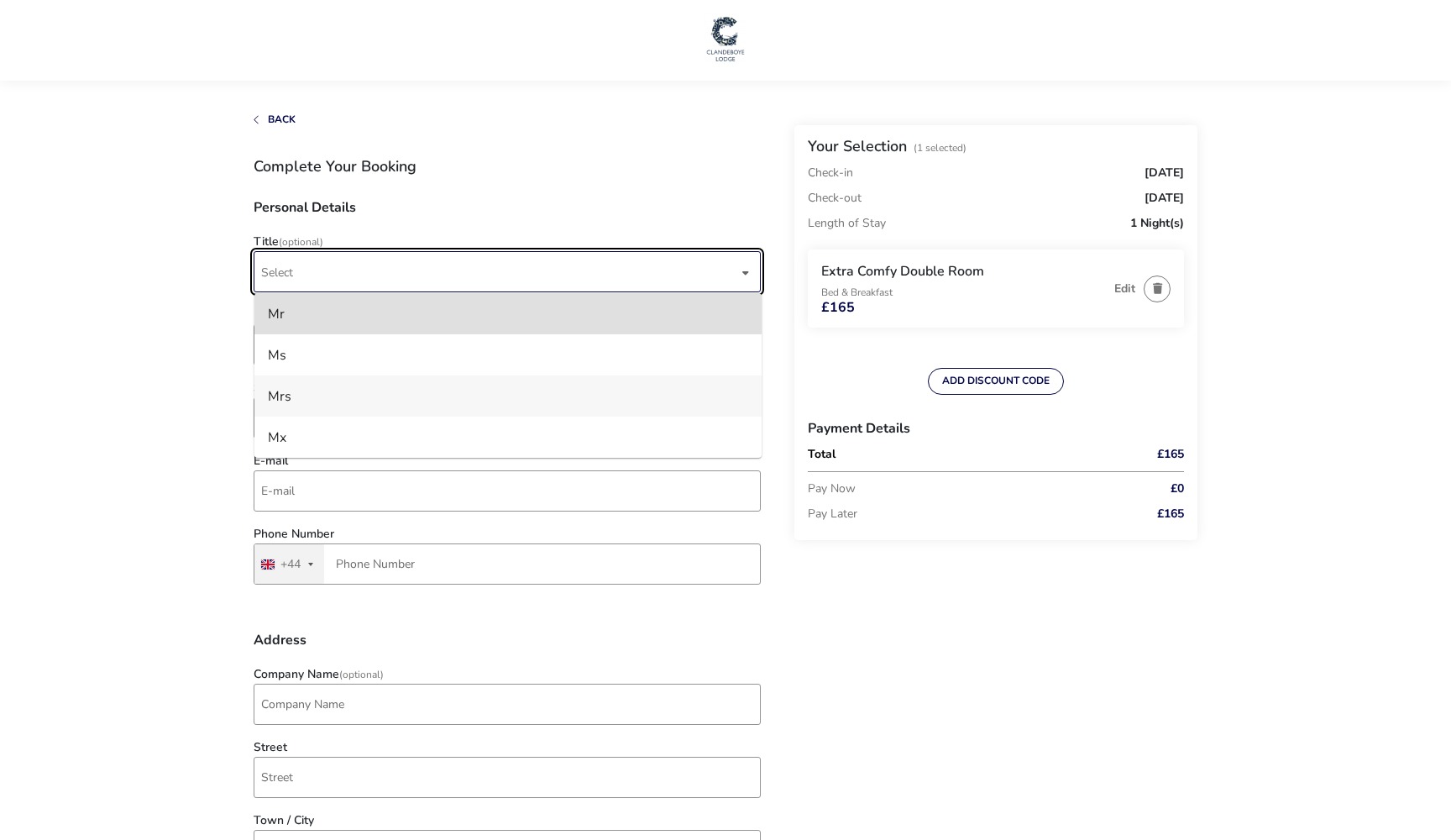
click at [339, 391] on li "Mrs" at bounding box center [508, 396] width 508 height 42
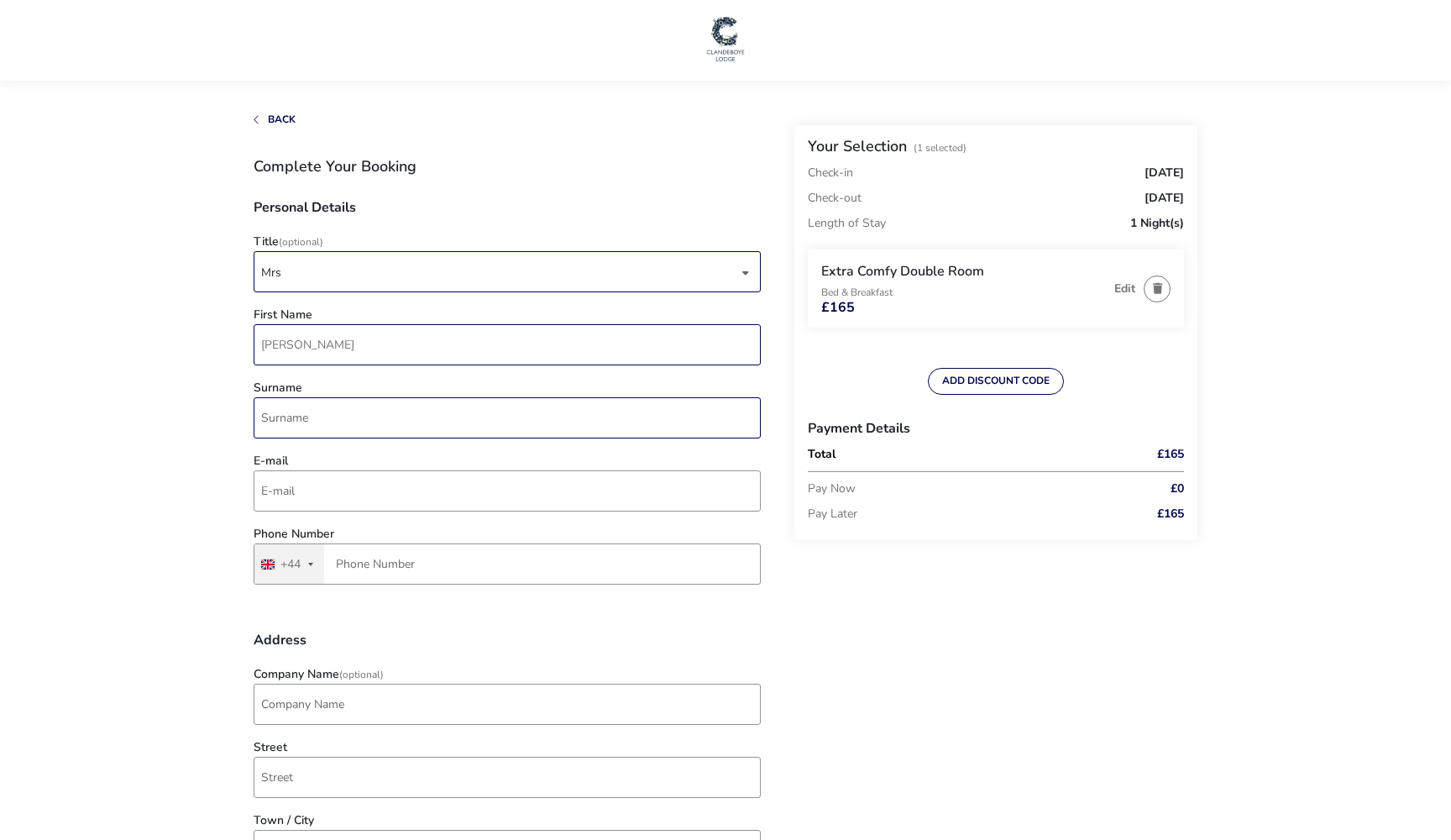
type input "Sharon"
type input "Cosgrove"
type input "sharonlduffin_1@hotmail.com"
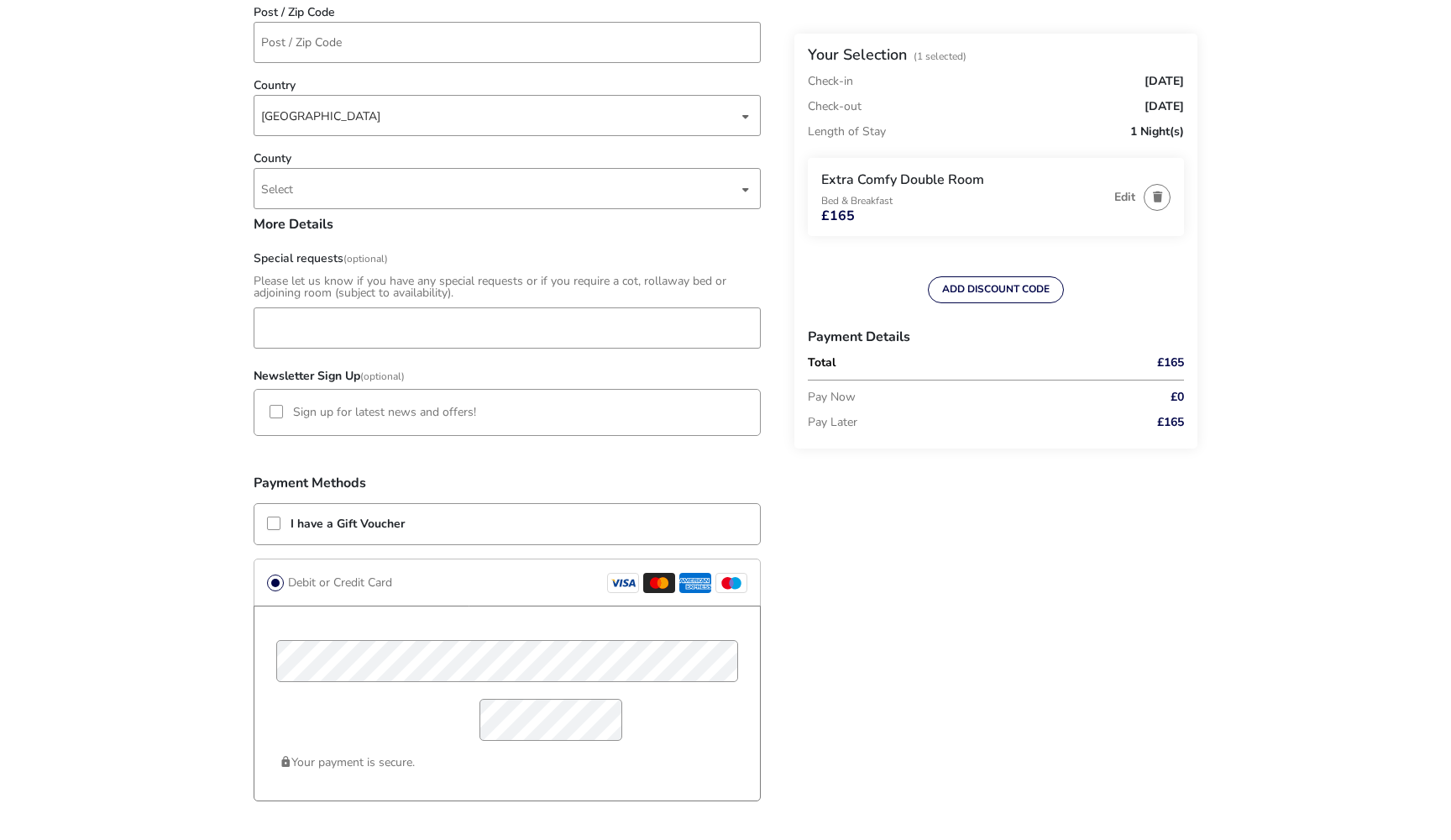
scroll to position [885, 0]
type input "7761 556637"
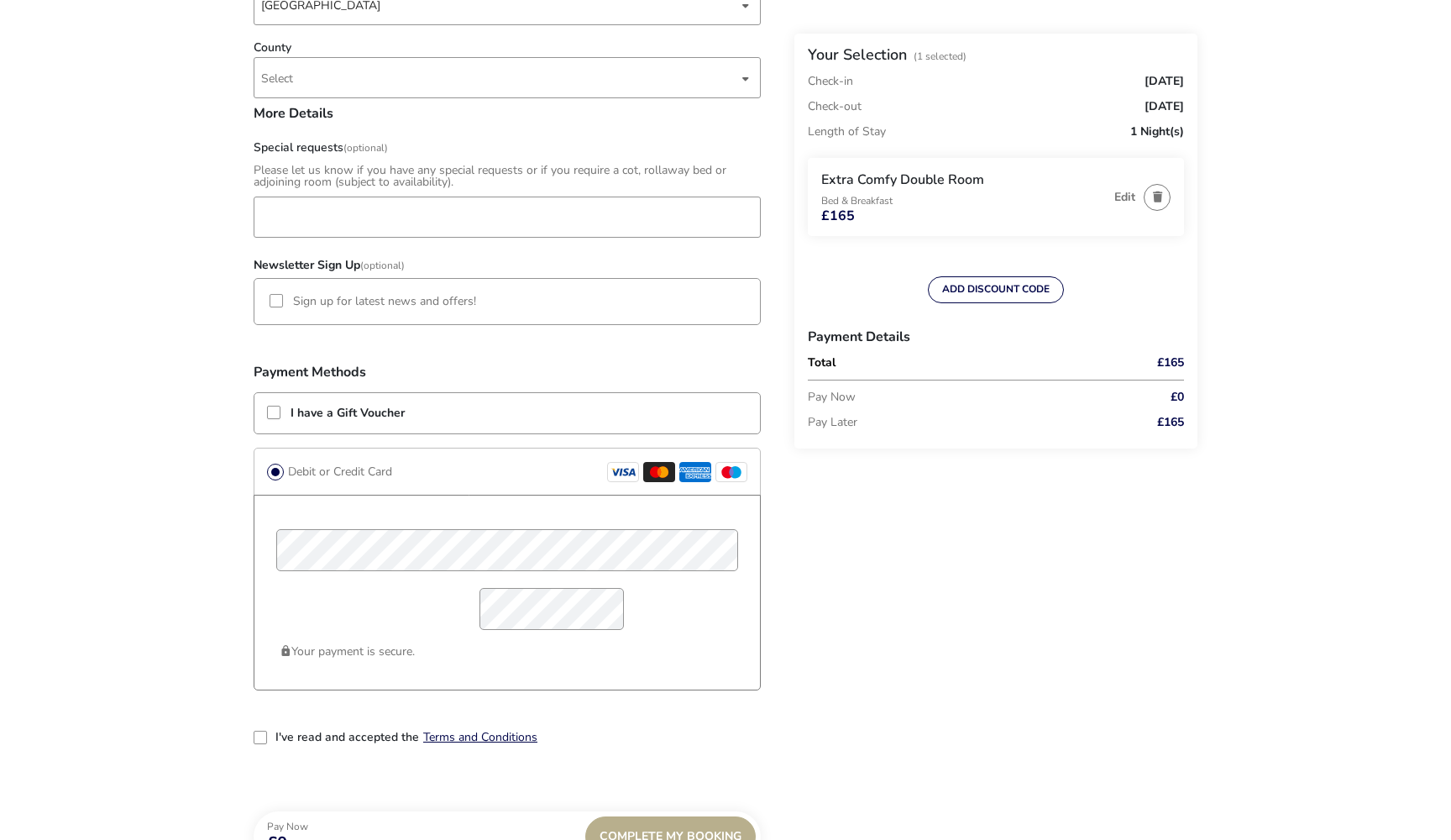
scroll to position [1009, 0]
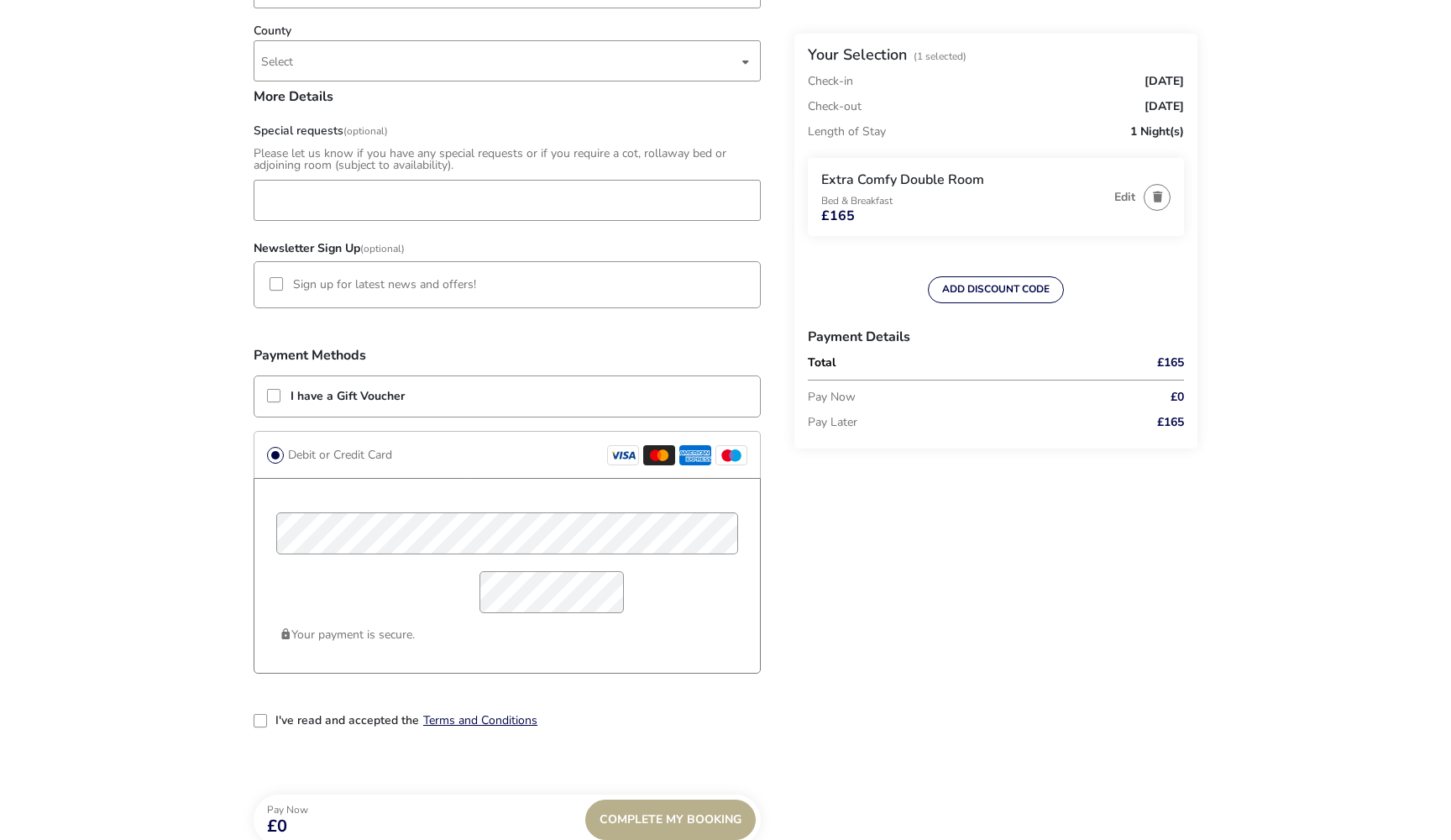
click at [259, 721] on div "2-term_condi" at bounding box center [260, 720] width 13 height 13
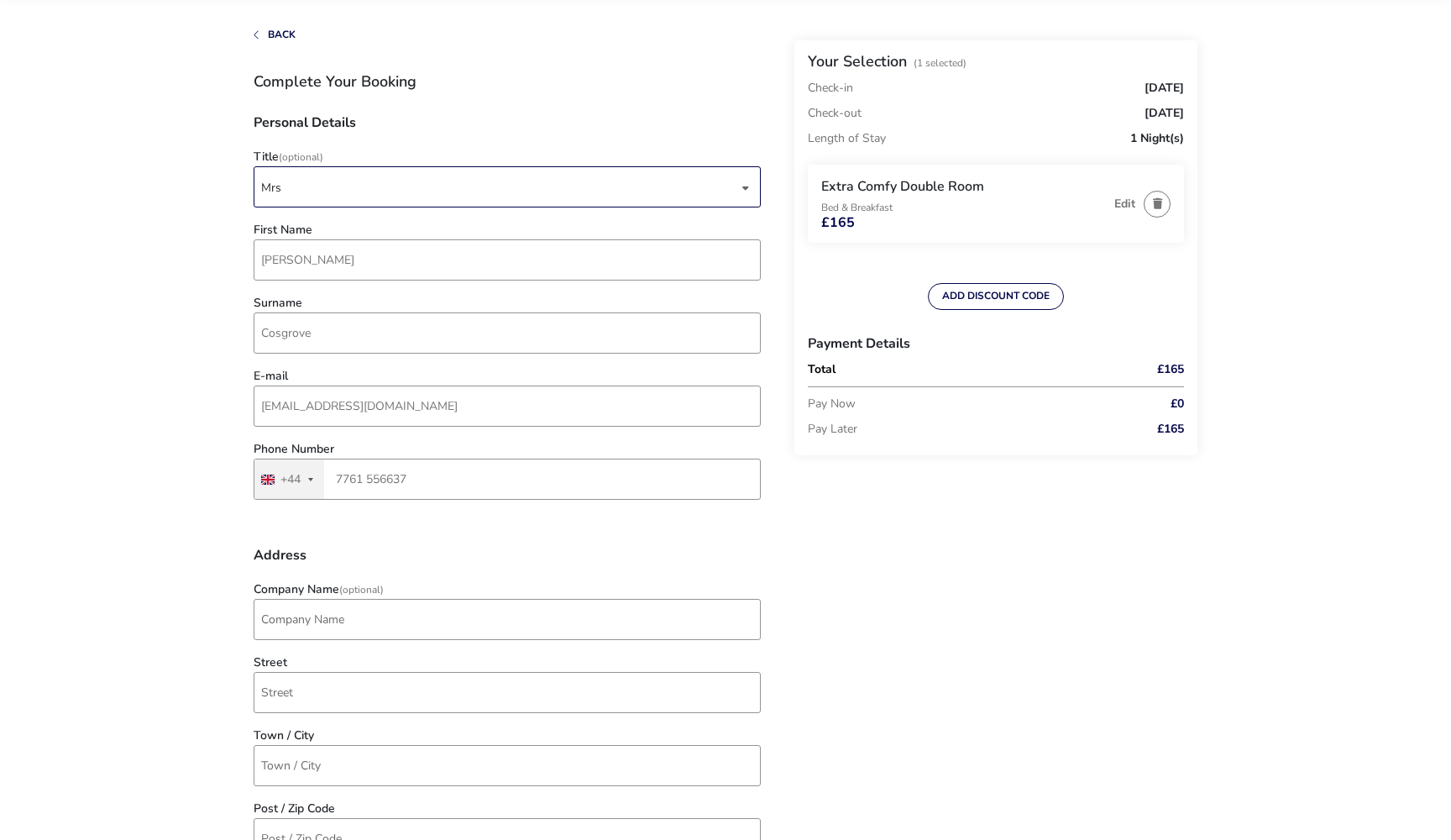
scroll to position [88, 0]
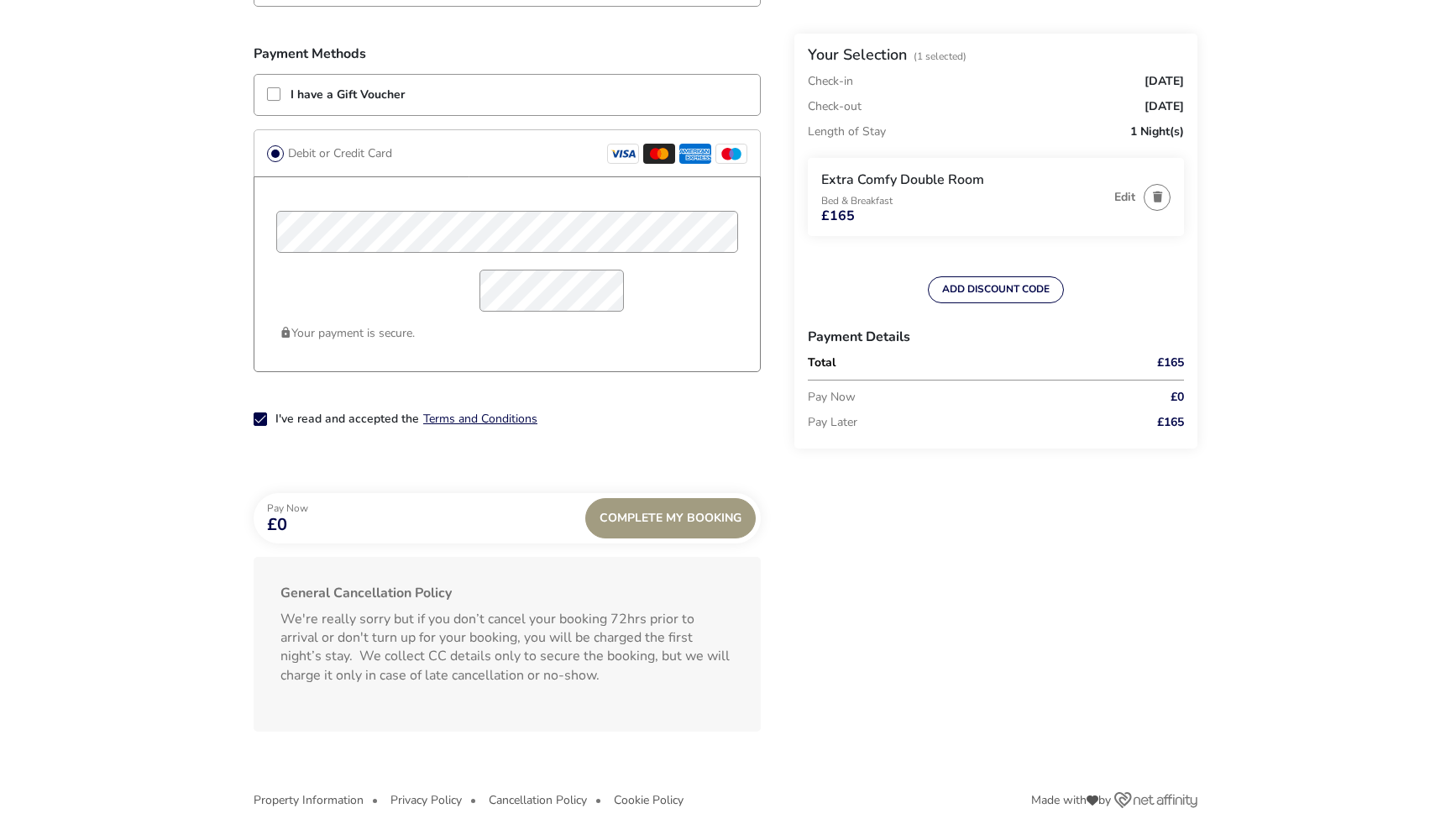
click at [701, 518] on div "Complete My Booking" at bounding box center [670, 518] width 171 height 41
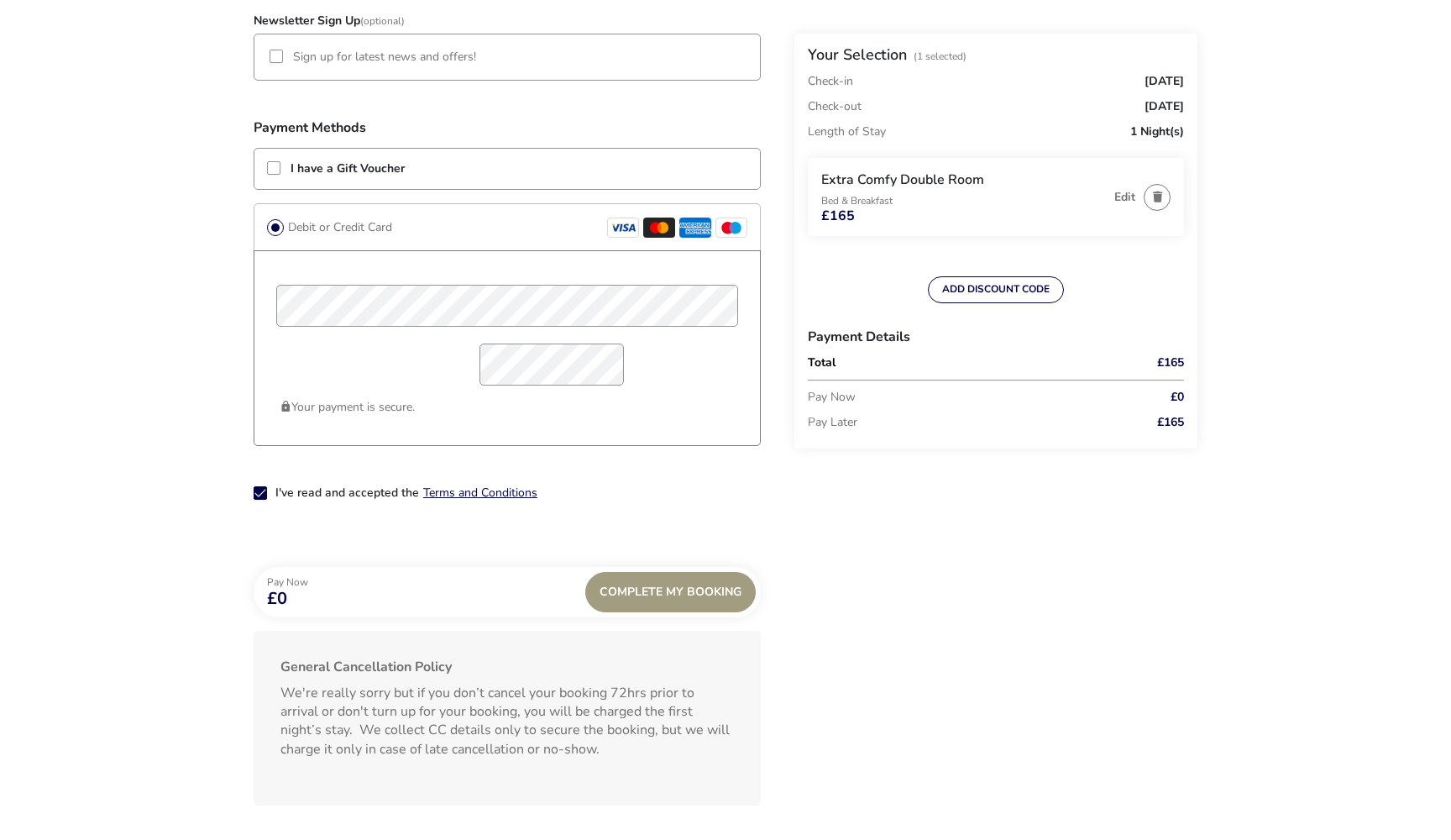
scroll to position [358, 0]
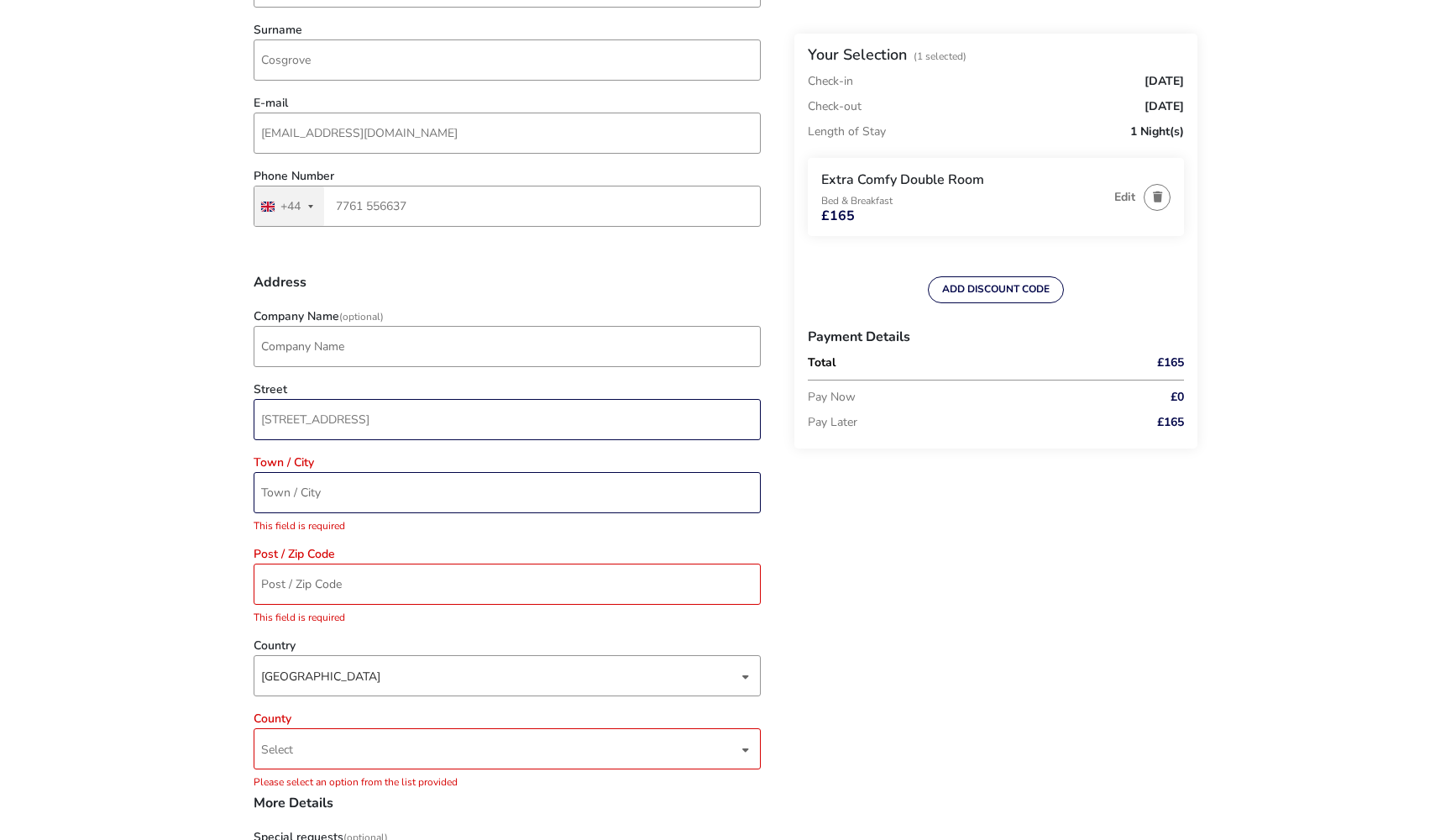
type input "44 Edmonstone Ave"
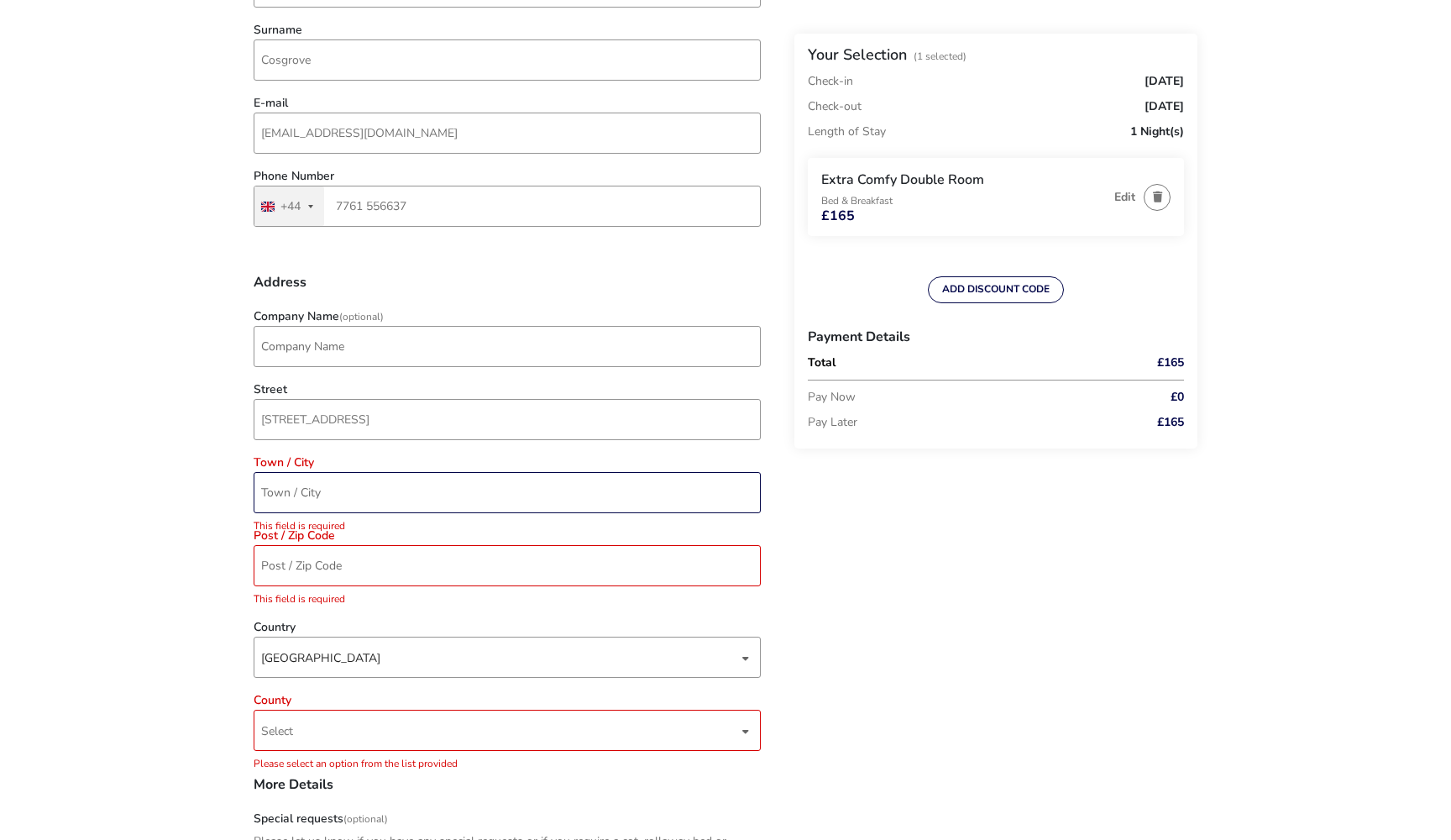
type input "B"
type input "Carrickfergus"
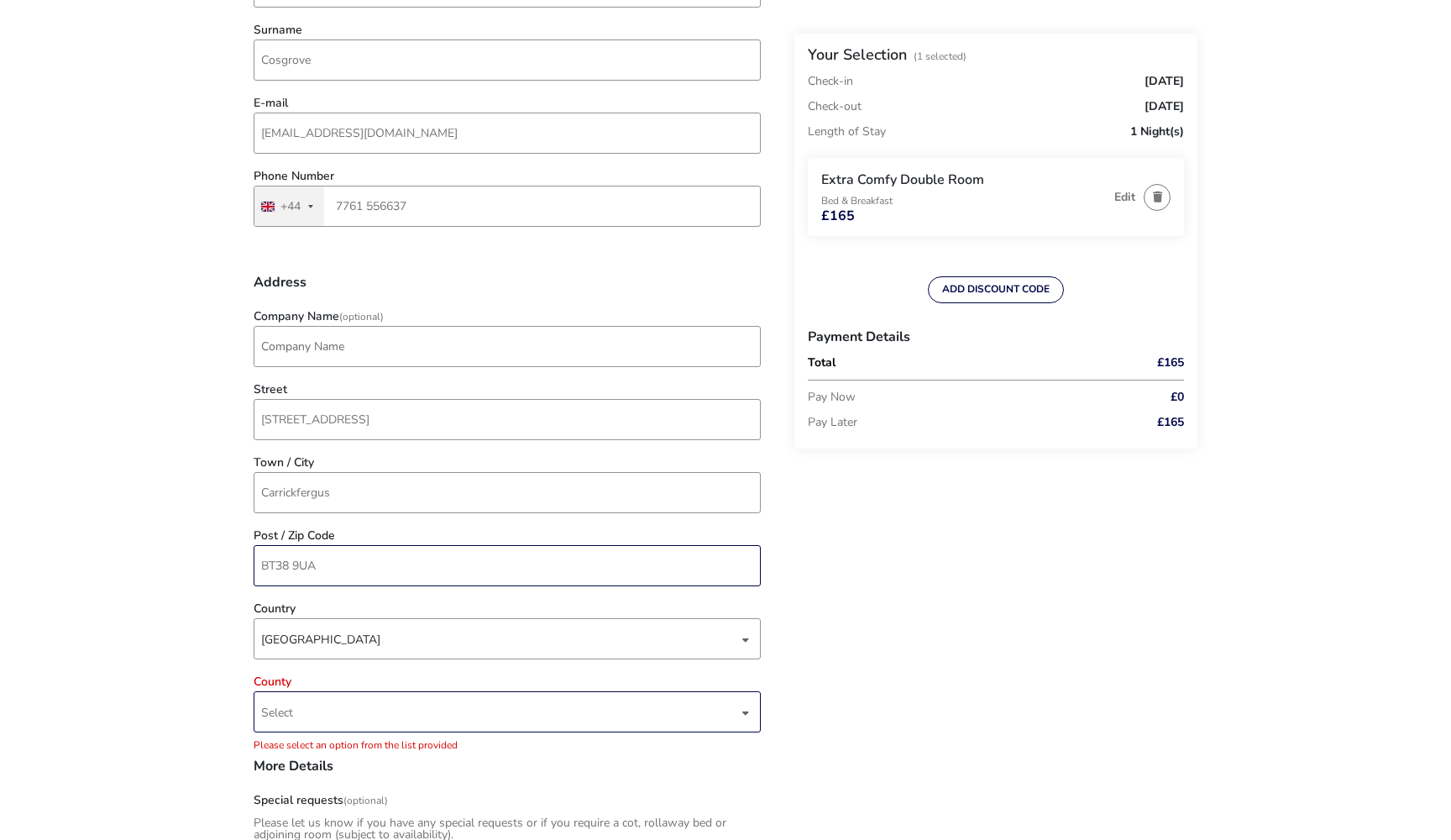
type input "BT38 9UA"
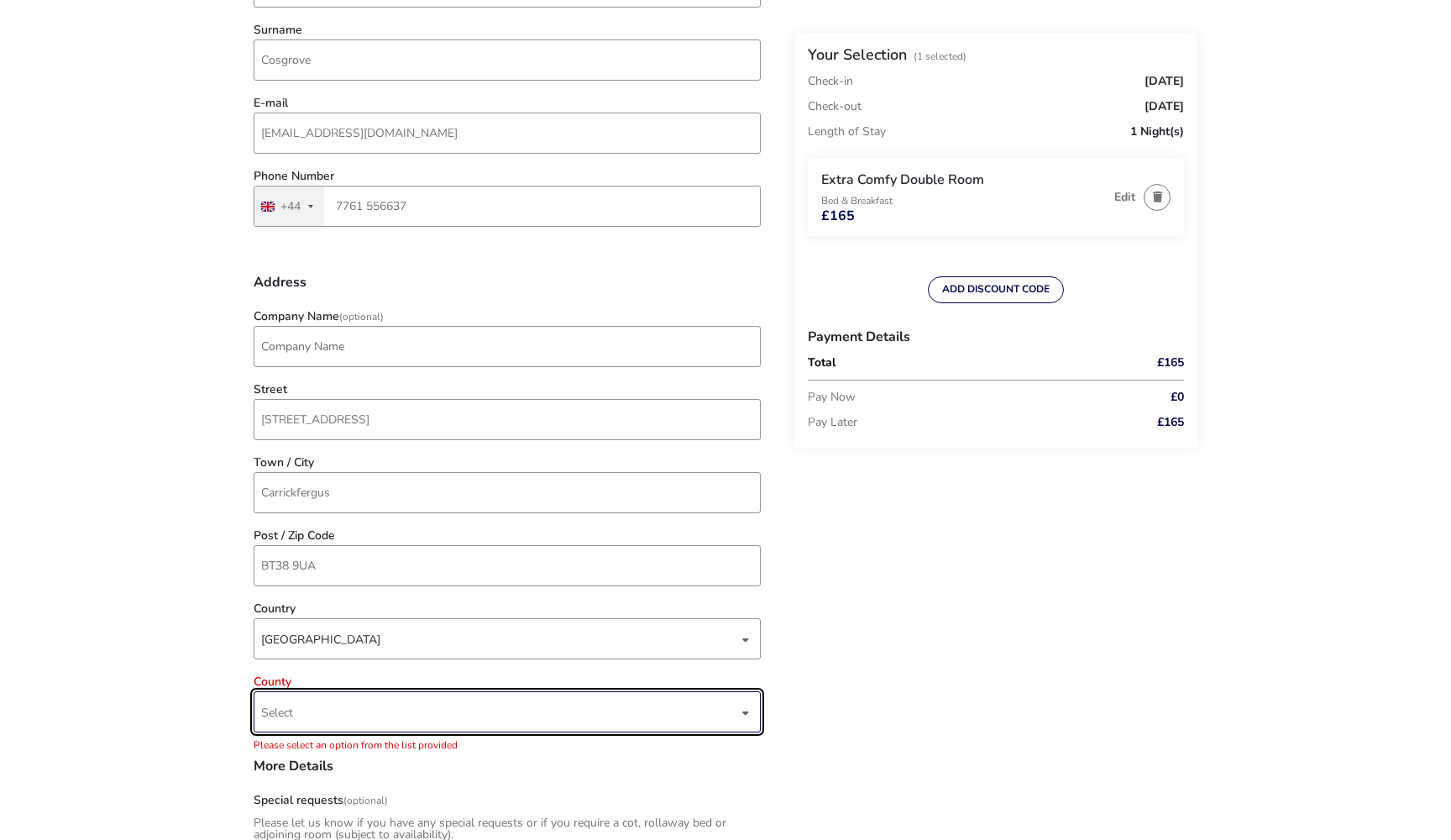
click at [370, 706] on span "Select" at bounding box center [500, 712] width 477 height 40
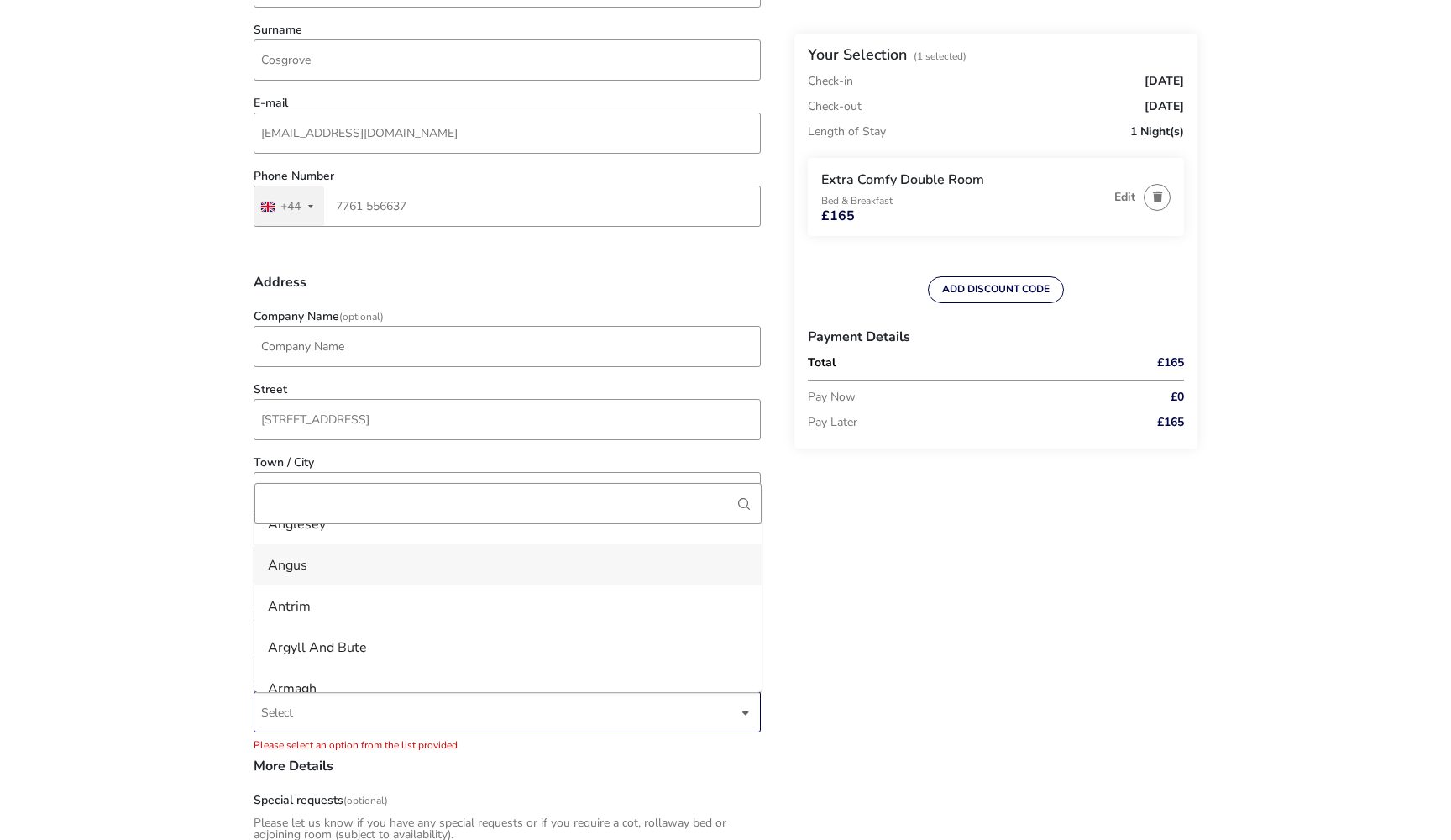
scroll to position [104, 0]
click at [365, 612] on li "Antrim" at bounding box center [508, 605] width 508 height 42
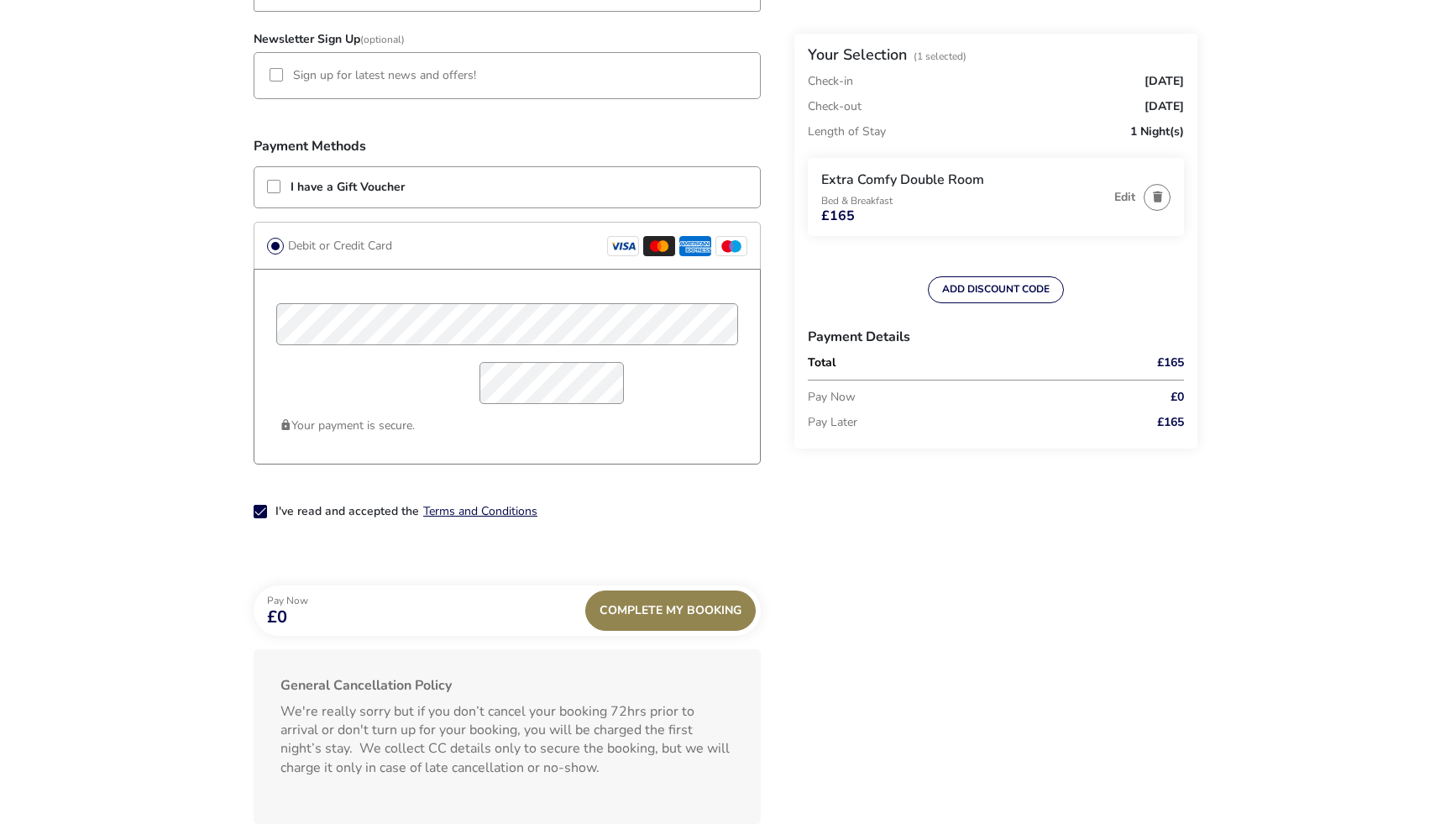
scroll to position [1241, 0]
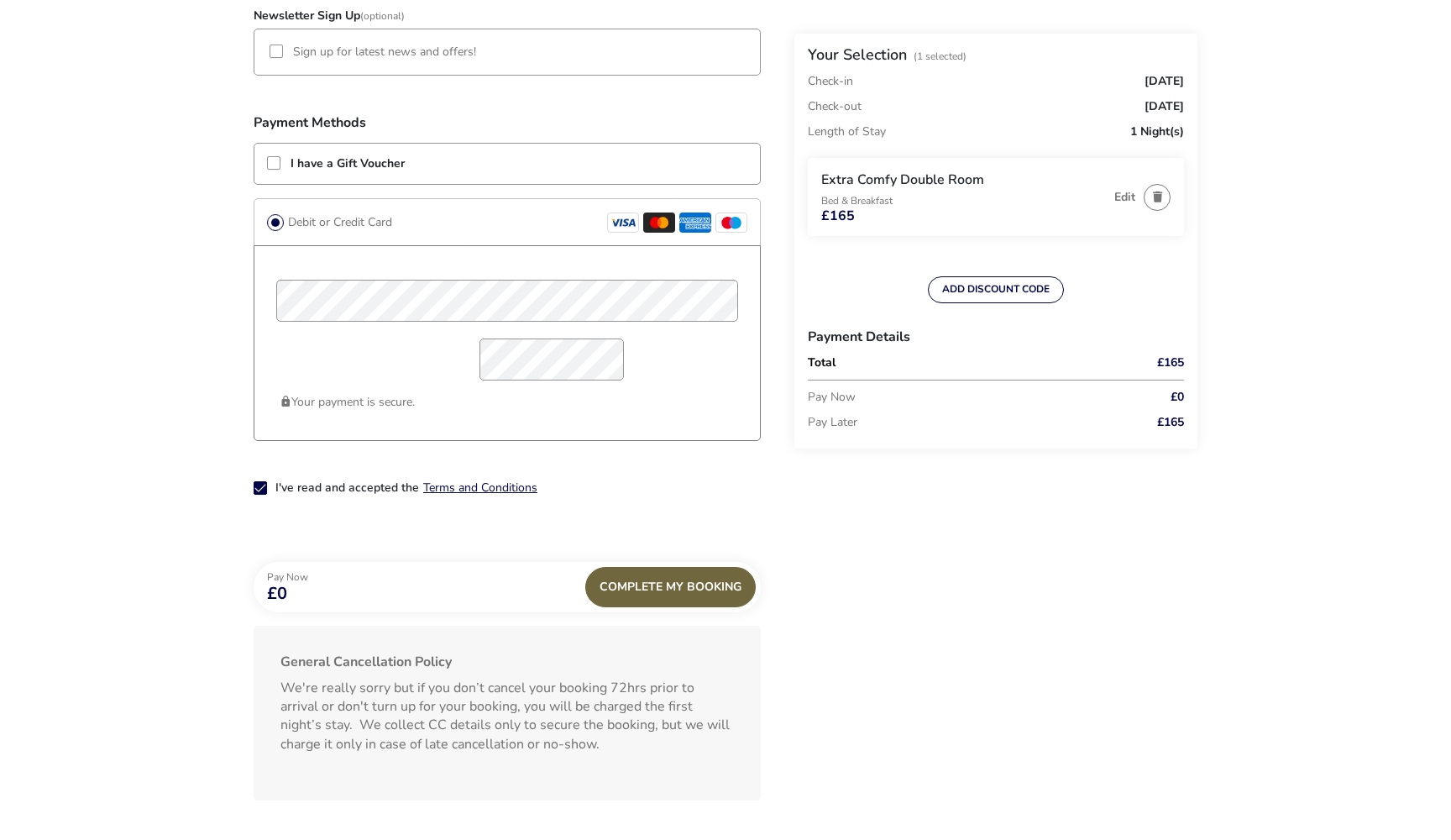
click at [632, 584] on div "Complete My Booking" at bounding box center [670, 587] width 171 height 41
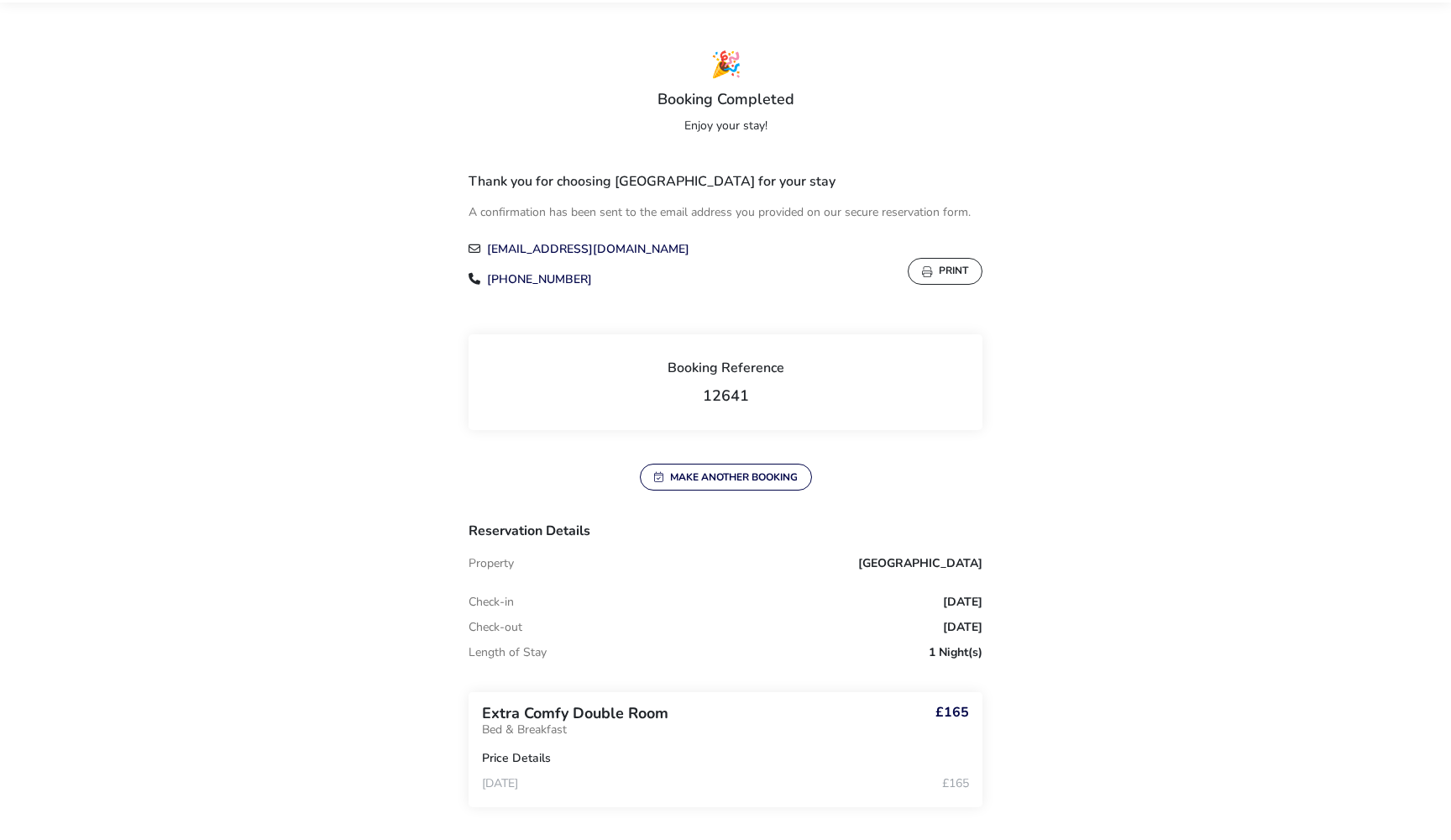
scroll to position [87, 0]
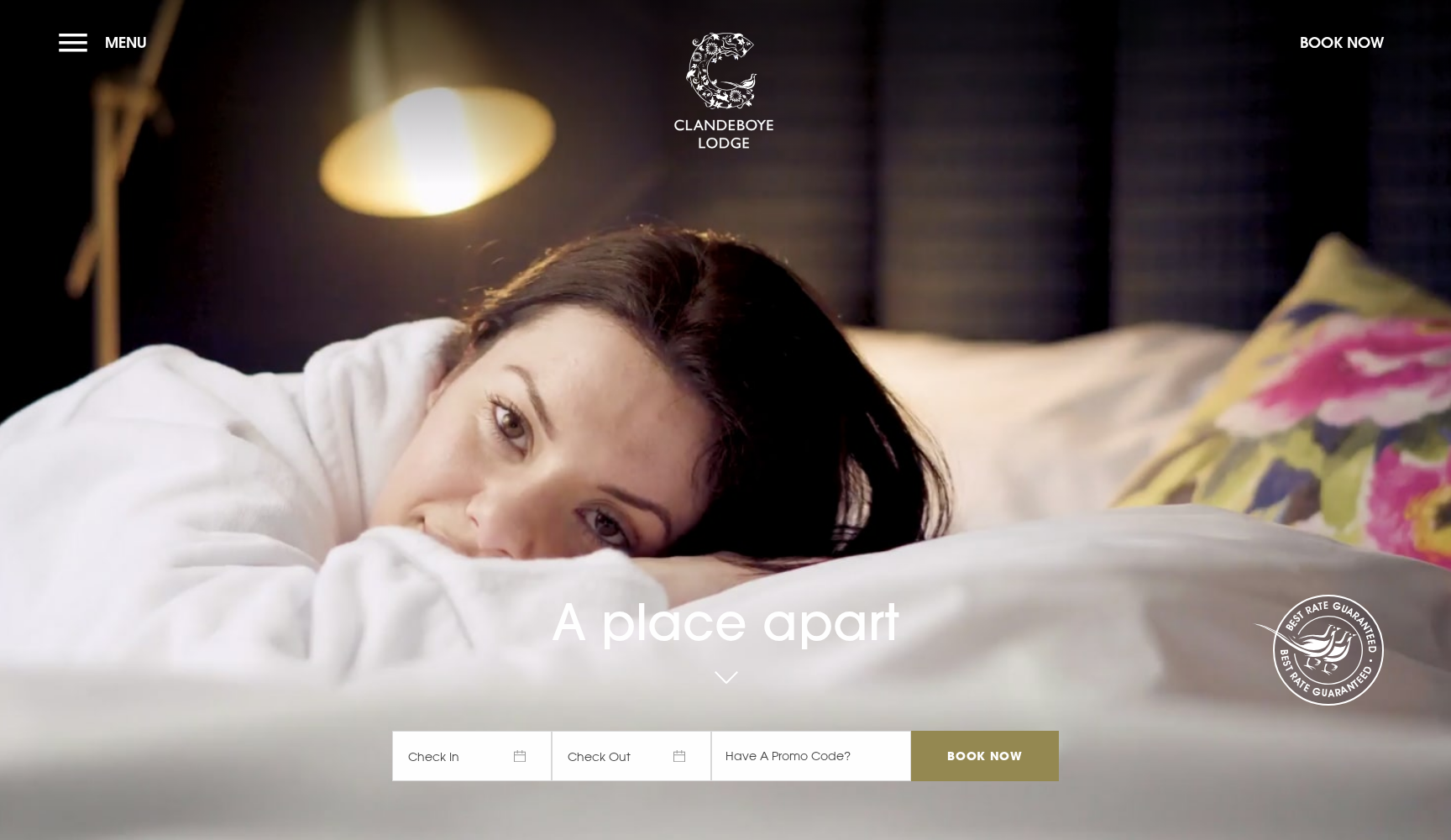
click at [482, 755] on span "Check In" at bounding box center [472, 755] width 159 height 50
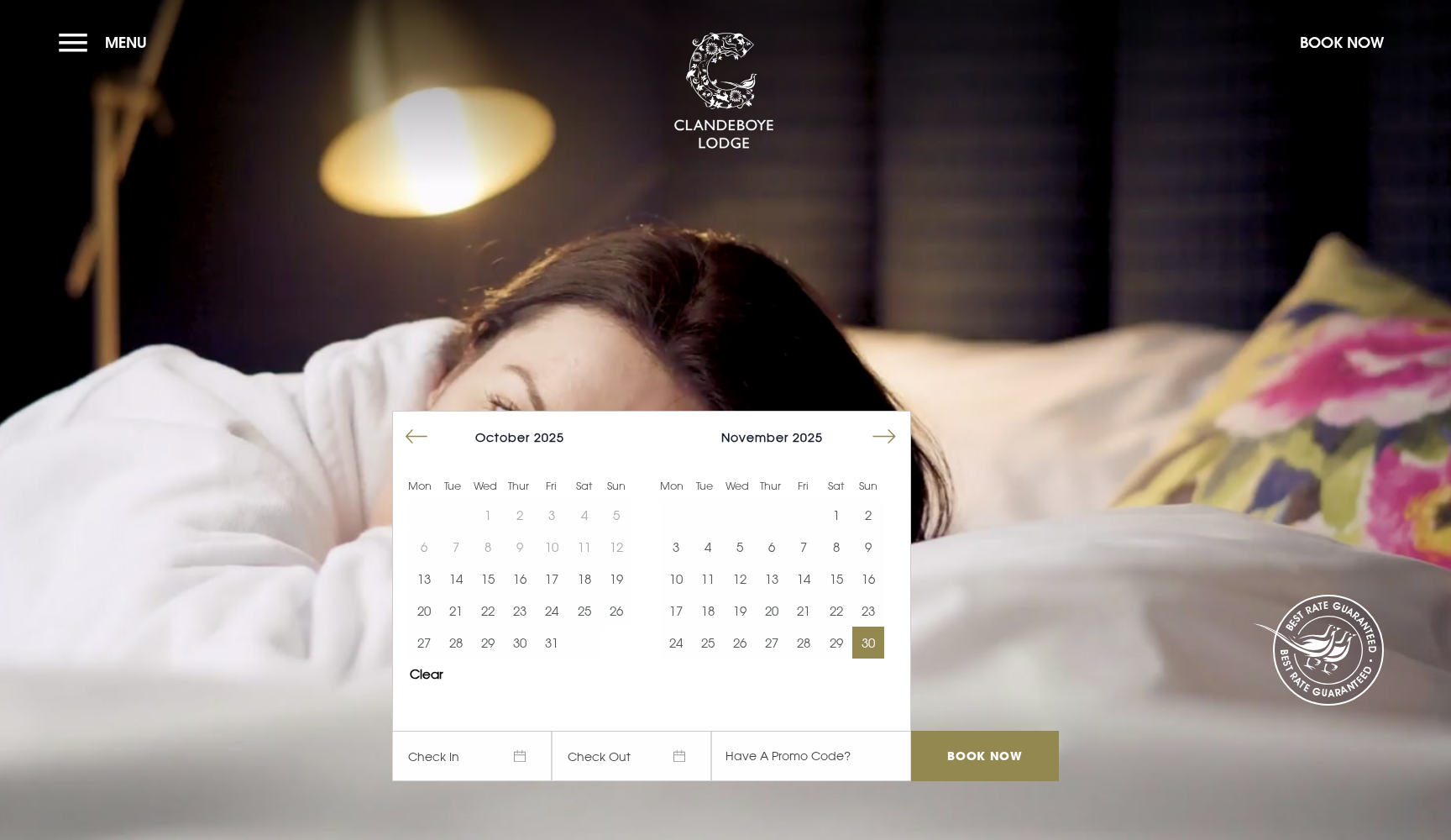
click at [863, 638] on button "30" at bounding box center [868, 643] width 32 height 32
click at [936, 759] on input "Book Now" at bounding box center [985, 755] width 148 height 50
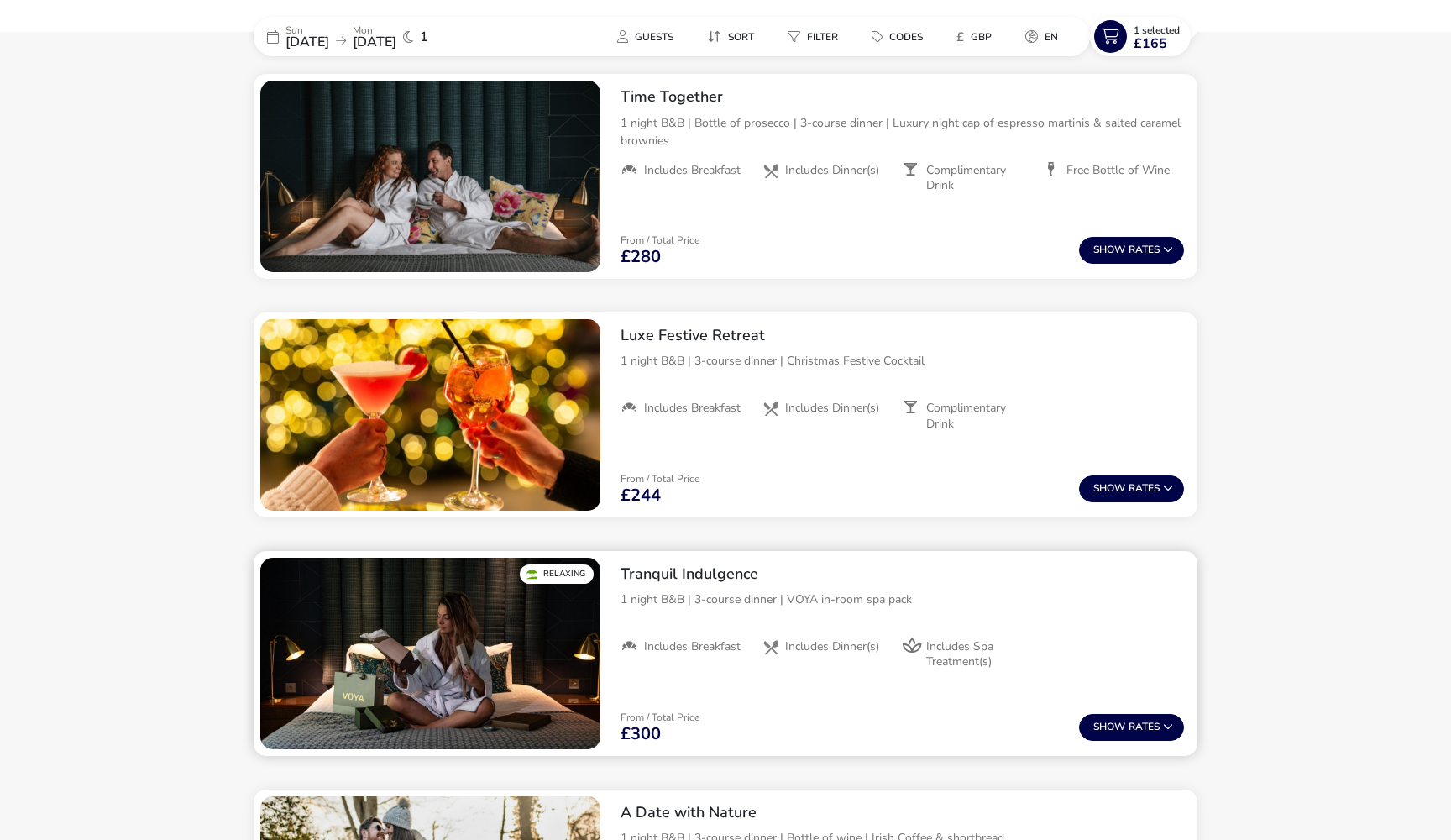
scroll to position [921, 0]
